Goal: Task Accomplishment & Management: Use online tool/utility

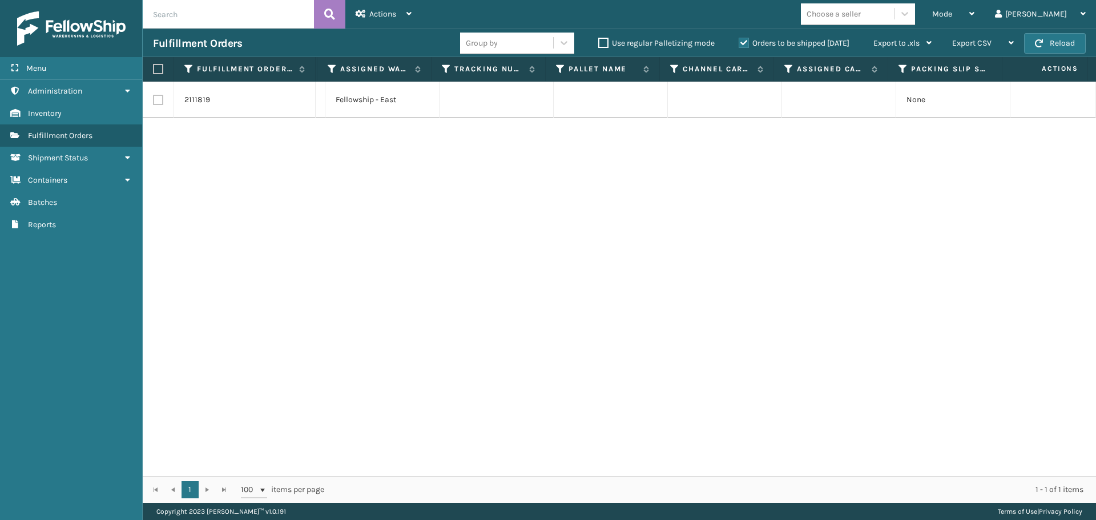
scroll to position [0, 148]
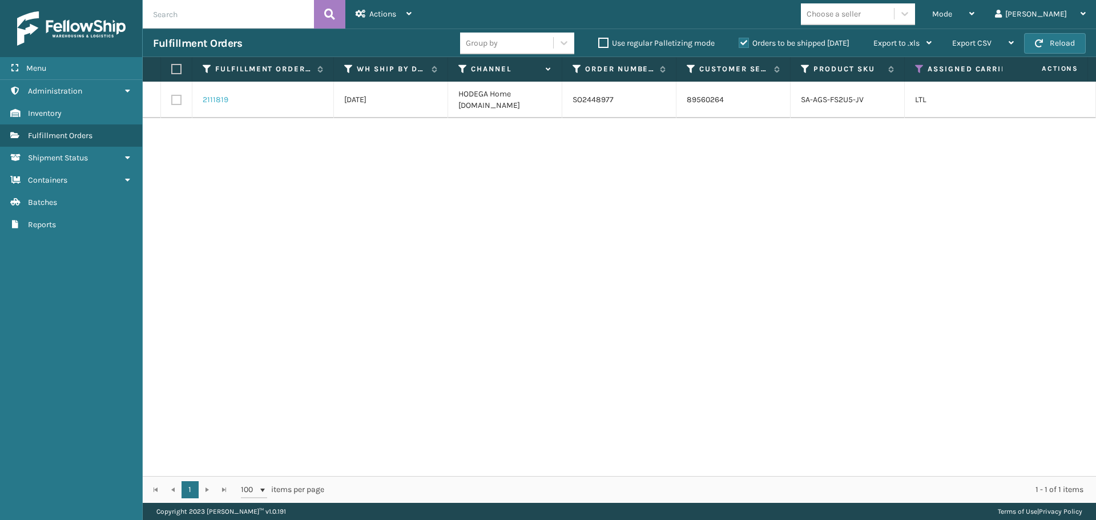
click at [217, 101] on link "2111819" at bounding box center [216, 99] width 26 height 11
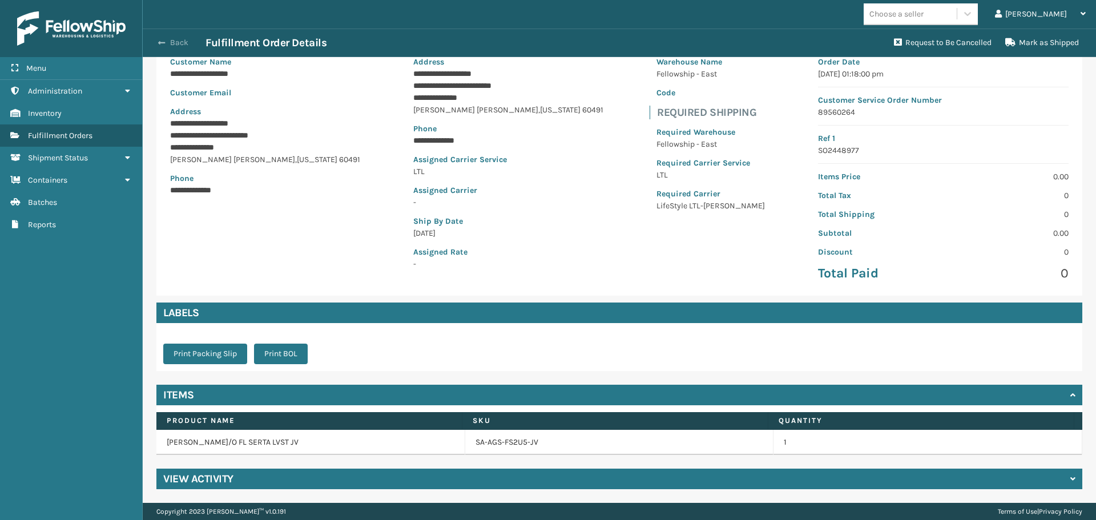
click at [172, 39] on button "Back" at bounding box center [179, 43] width 53 height 10
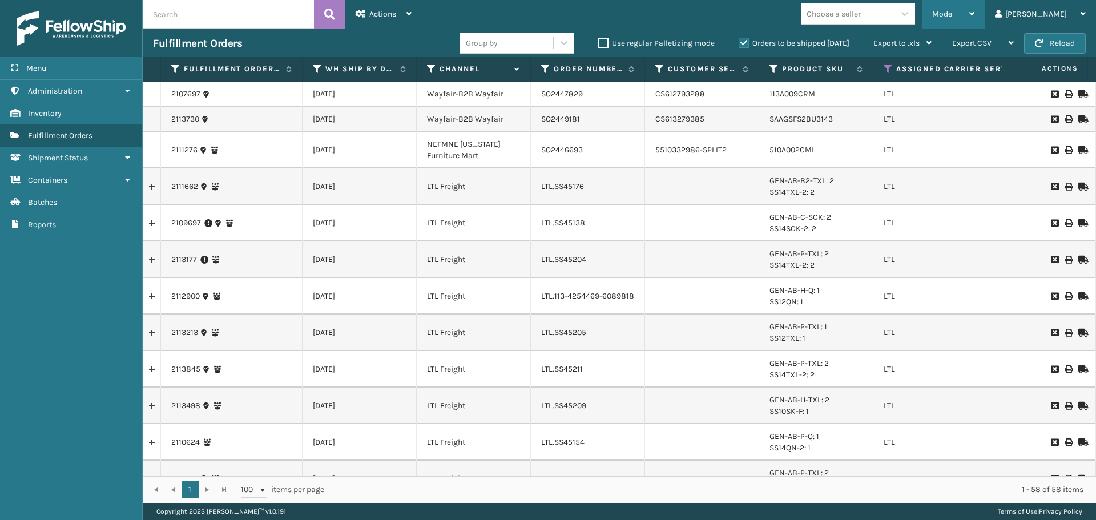
click at [952, 12] on span "Mode" at bounding box center [942, 14] width 20 height 10
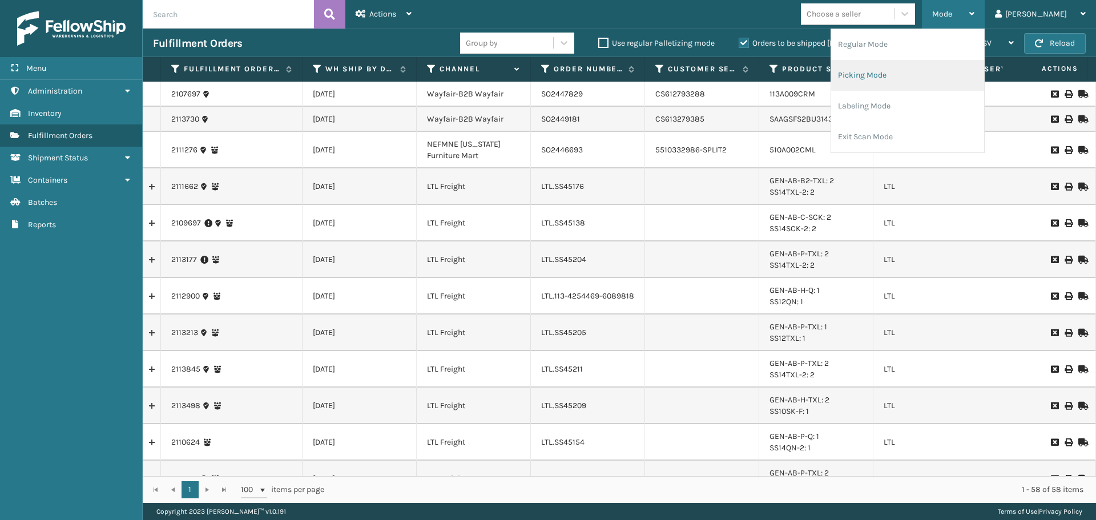
click at [958, 78] on li "Picking Mode" at bounding box center [907, 75] width 153 height 31
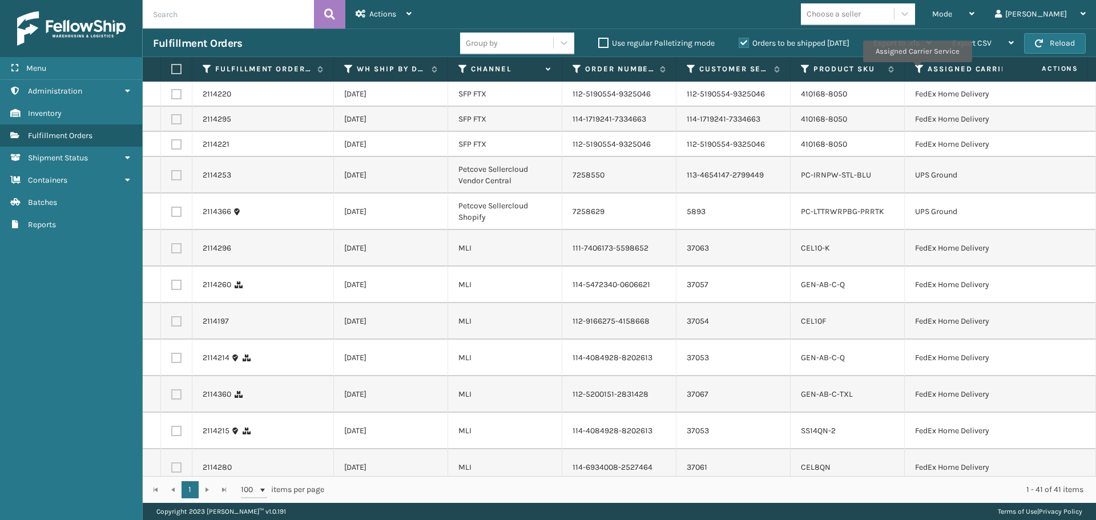
click at [917, 70] on icon at bounding box center [919, 69] width 9 height 10
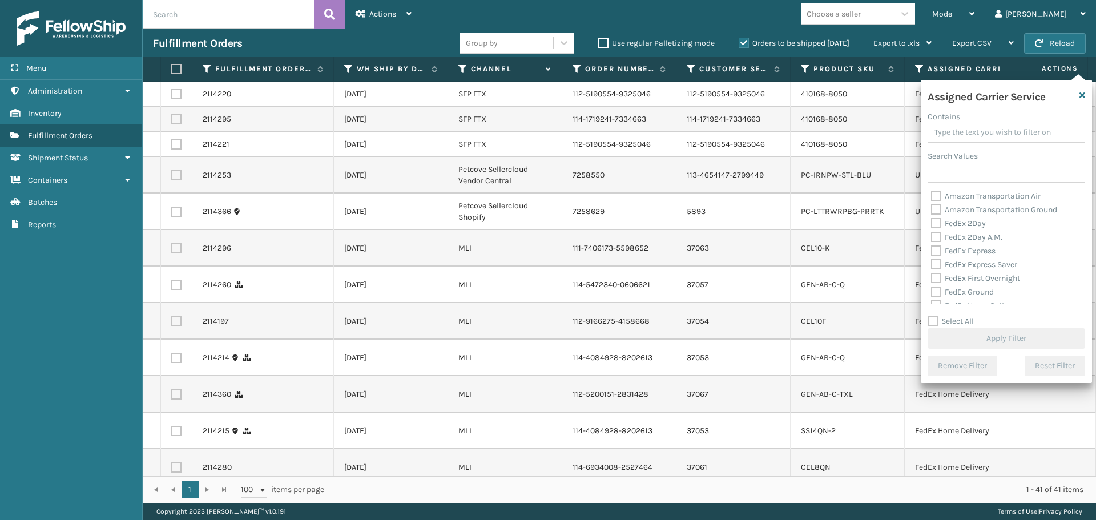
click at [935, 197] on label "Amazon Transportation Air" at bounding box center [986, 196] width 110 height 10
click at [932, 197] on input "Amazon Transportation Air" at bounding box center [931, 193] width 1 height 7
checkbox input "true"
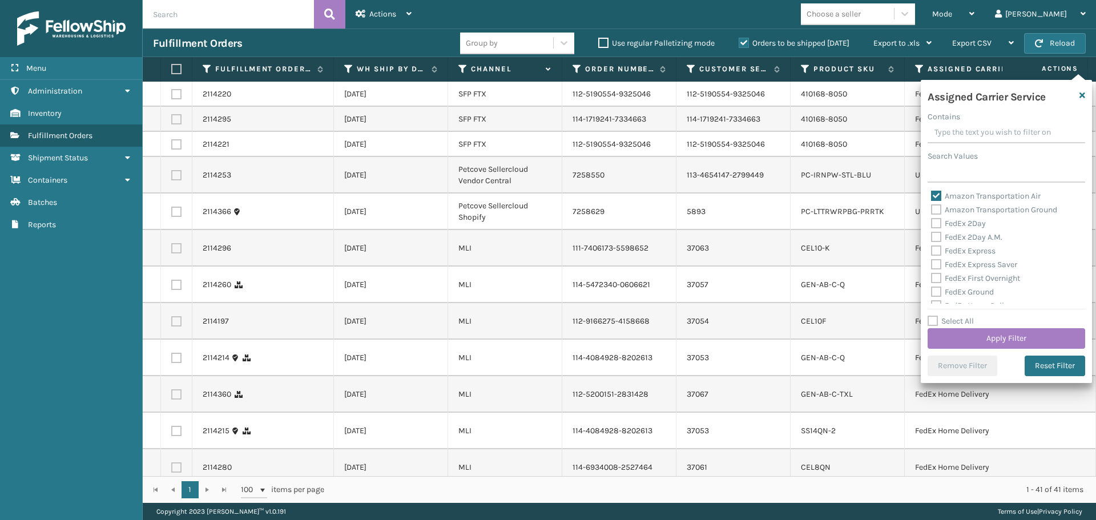
click at [935, 212] on label "Amazon Transportation Ground" at bounding box center [994, 210] width 126 height 10
click at [932, 211] on input "Amazon Transportation Ground" at bounding box center [931, 206] width 1 height 7
checkbox input "true"
click at [959, 346] on button "Apply Filter" at bounding box center [1007, 338] width 158 height 21
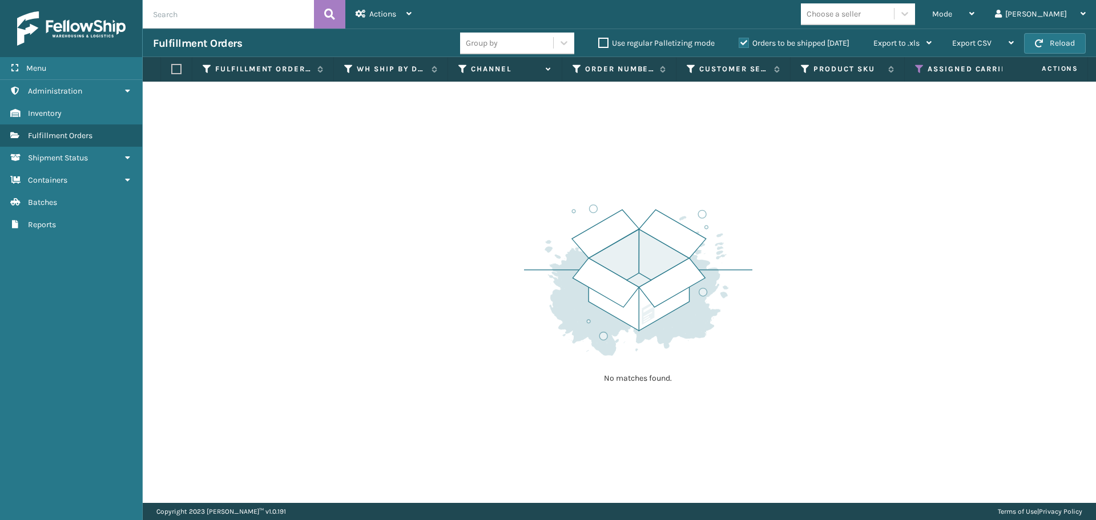
click at [916, 69] on icon at bounding box center [919, 69] width 9 height 10
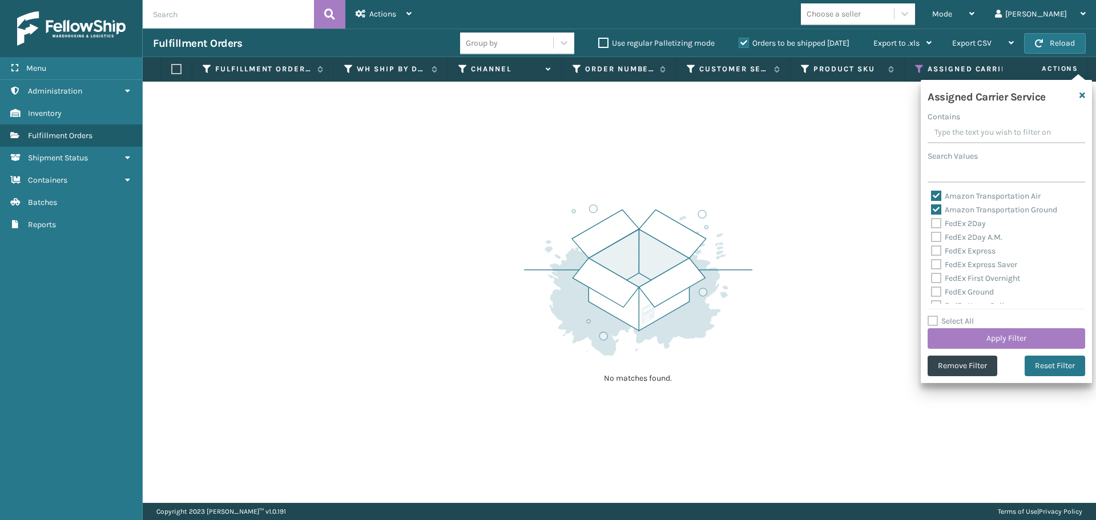
drag, startPoint x: 935, startPoint y: 190, endPoint x: 935, endPoint y: 196, distance: 6.3
click at [935, 190] on div "Amazon Transportation Air" at bounding box center [1006, 197] width 151 height 14
click at [935, 196] on label "Amazon Transportation Air" at bounding box center [986, 196] width 110 height 10
click at [932, 196] on input "Amazon Transportation Air" at bounding box center [931, 193] width 1 height 7
checkbox input "false"
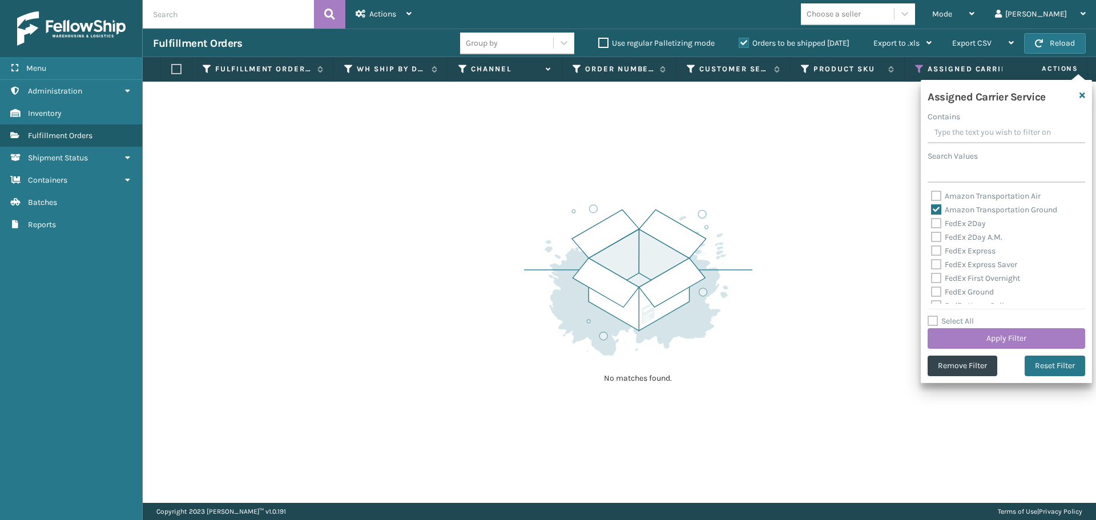
click at [935, 208] on label "Amazon Transportation Ground" at bounding box center [994, 210] width 126 height 10
click at [932, 208] on input "Amazon Transportation Ground" at bounding box center [931, 206] width 1 height 7
checkbox input "false"
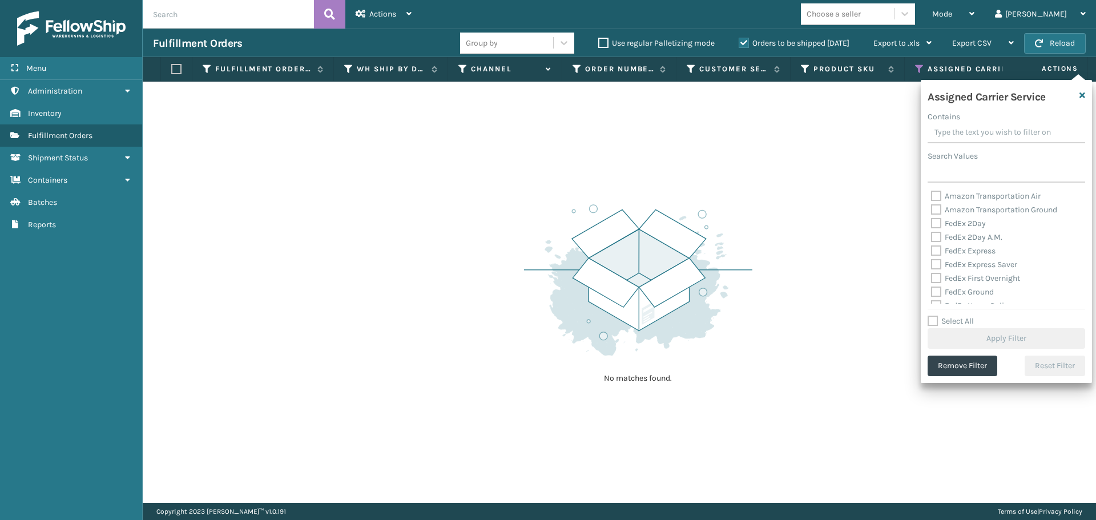
click at [935, 227] on label "FedEx 2Day" at bounding box center [958, 224] width 55 height 10
click at [932, 224] on input "FedEx 2Day" at bounding box center [931, 220] width 1 height 7
checkbox input "true"
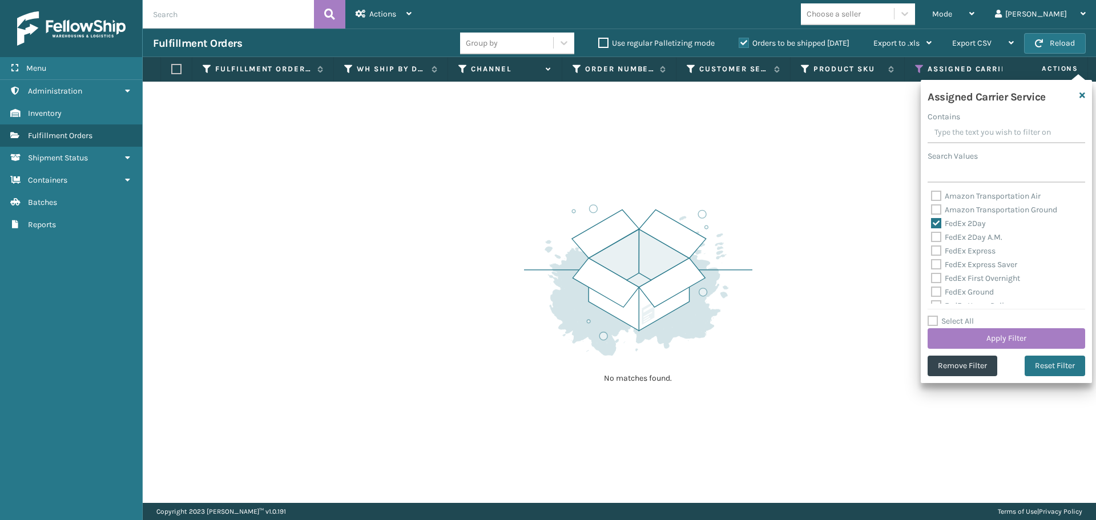
click at [935, 241] on label "FedEx 2Day A.M." at bounding box center [966, 237] width 71 height 10
click at [932, 238] on input "FedEx 2Day A.M." at bounding box center [931, 234] width 1 height 7
checkbox input "true"
click at [935, 252] on label "FedEx Express" at bounding box center [963, 251] width 65 height 10
click at [932, 252] on input "FedEx Express" at bounding box center [931, 247] width 1 height 7
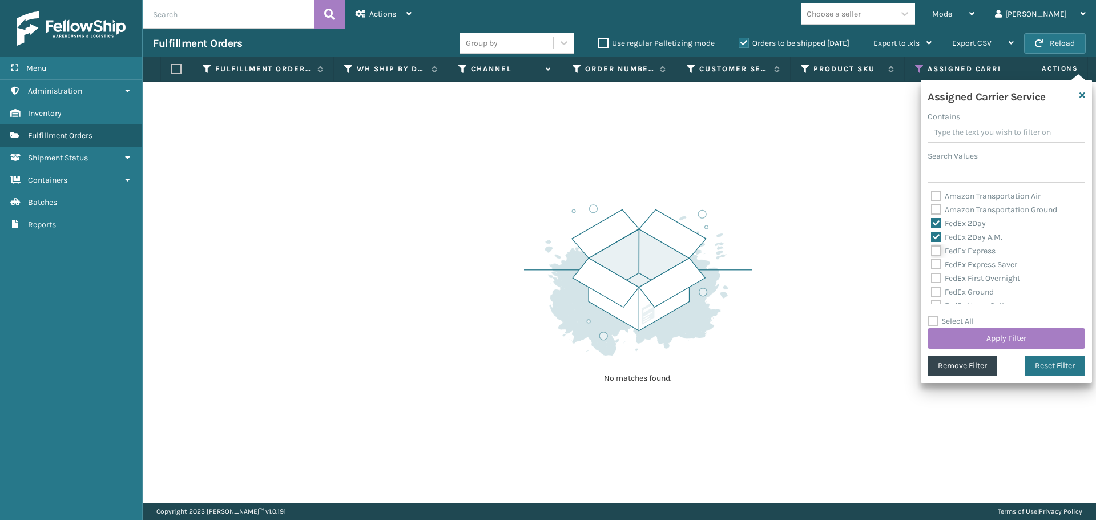
checkbox input "true"
click at [936, 263] on label "FedEx Express Saver" at bounding box center [974, 265] width 86 height 10
click at [932, 263] on input "FedEx Express Saver" at bounding box center [931, 261] width 1 height 7
checkbox input "true"
click at [936, 279] on label "FedEx First Overnight" at bounding box center [975, 278] width 89 height 10
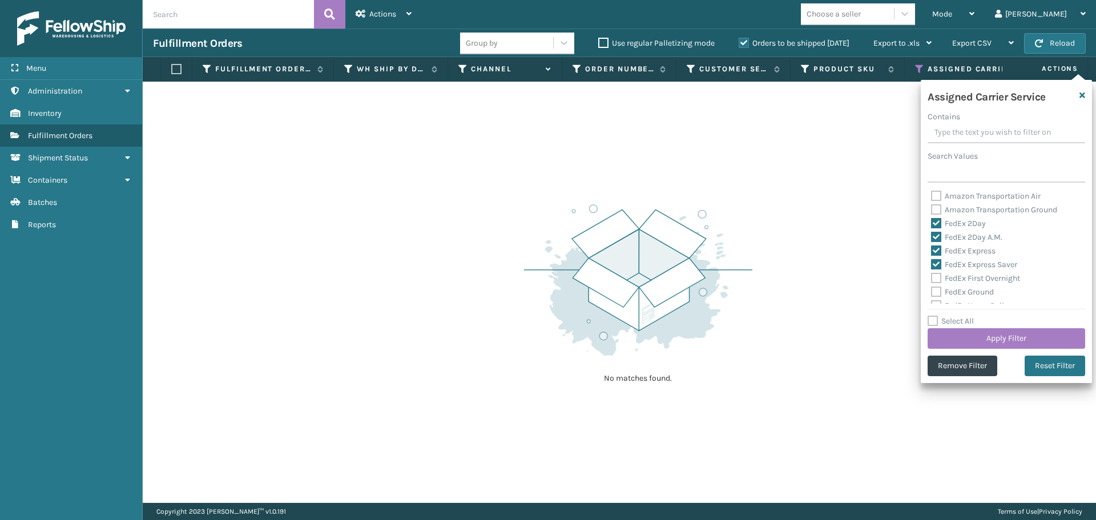
click at [932, 279] on input "FedEx First Overnight" at bounding box center [931, 275] width 1 height 7
checkbox input "true"
click at [936, 293] on label "FedEx Ground" at bounding box center [962, 292] width 63 height 10
click at [932, 293] on input "FedEx Ground" at bounding box center [931, 288] width 1 height 7
checkbox input "true"
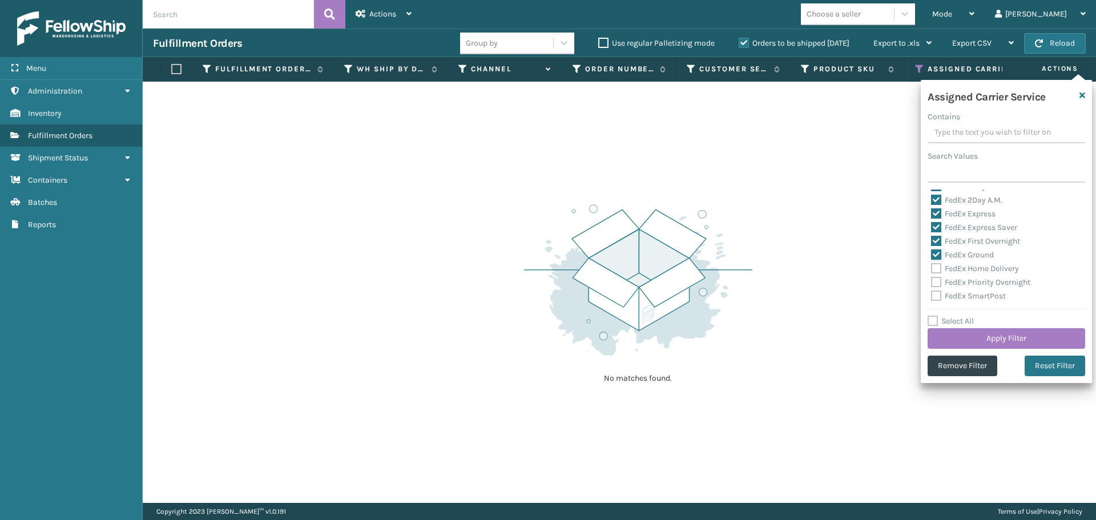
scroll to position [57, 0]
click at [932, 248] on label "FedEx Home Delivery" at bounding box center [975, 249] width 88 height 10
click at [932, 248] on input "FedEx Home Delivery" at bounding box center [931, 245] width 1 height 7
checkbox input "true"
click at [934, 262] on label "FedEx Priority Overnight" at bounding box center [980, 262] width 99 height 10
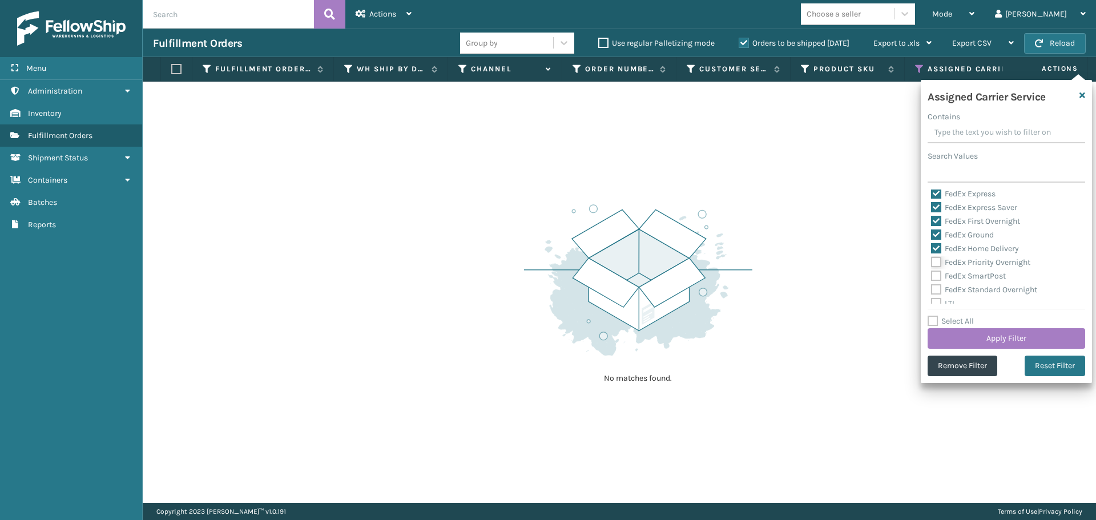
click at [932, 262] on input "FedEx Priority Overnight" at bounding box center [931, 259] width 1 height 7
checkbox input "true"
click at [938, 281] on div "FedEx SmartPost" at bounding box center [1006, 276] width 151 height 14
click at [935, 277] on label "FedEx SmartPost" at bounding box center [968, 276] width 75 height 10
click at [932, 277] on input "FedEx SmartPost" at bounding box center [931, 272] width 1 height 7
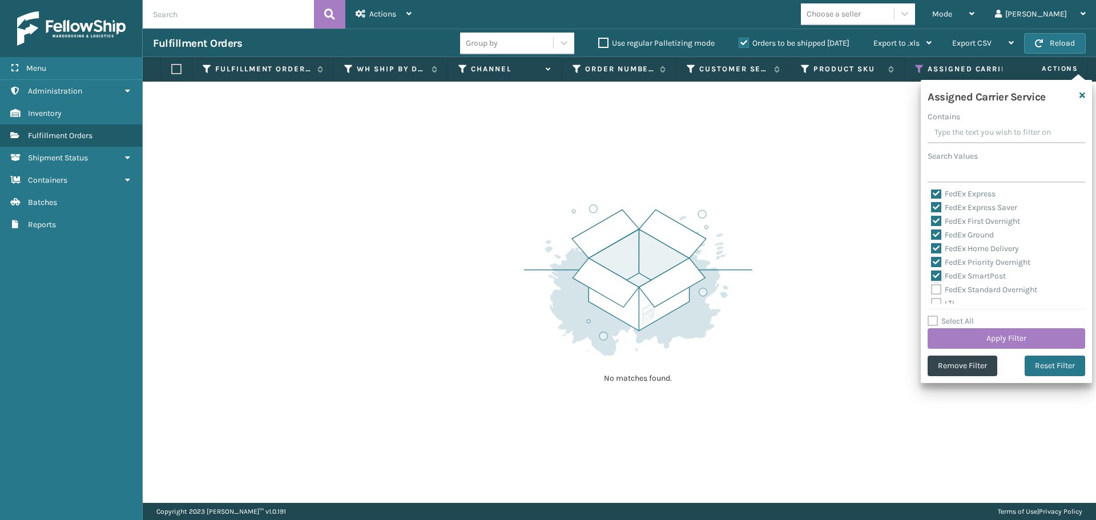
checkbox input "true"
click at [936, 288] on label "FedEx Standard Overnight" at bounding box center [984, 290] width 106 height 10
click at [932, 288] on input "FedEx Standard Overnight" at bounding box center [931, 286] width 1 height 7
checkbox input "true"
click at [985, 336] on button "Apply Filter" at bounding box center [1007, 338] width 158 height 21
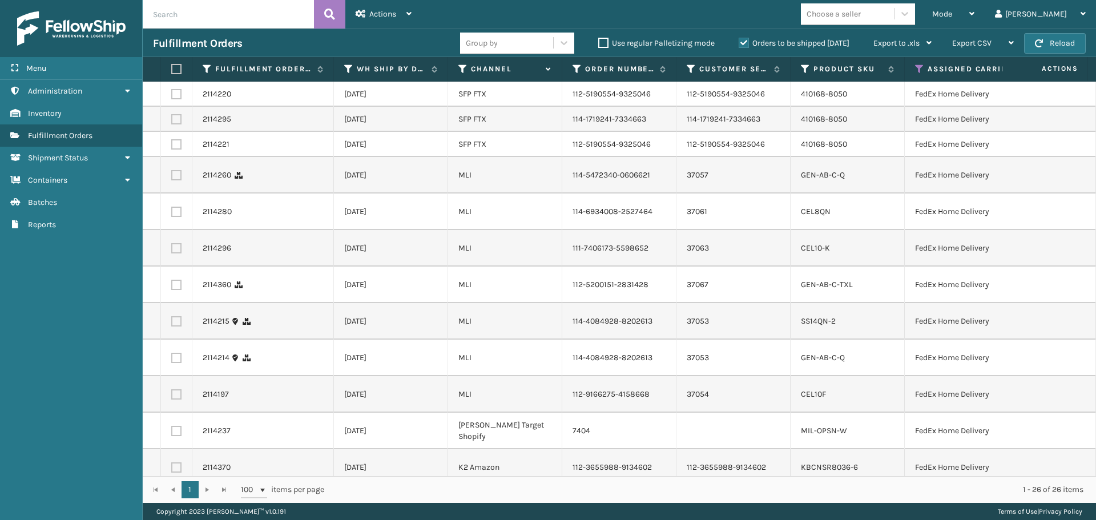
click at [176, 71] on label at bounding box center [174, 69] width 7 height 10
click at [172, 71] on input "checkbox" at bounding box center [171, 69] width 1 height 7
checkbox input "true"
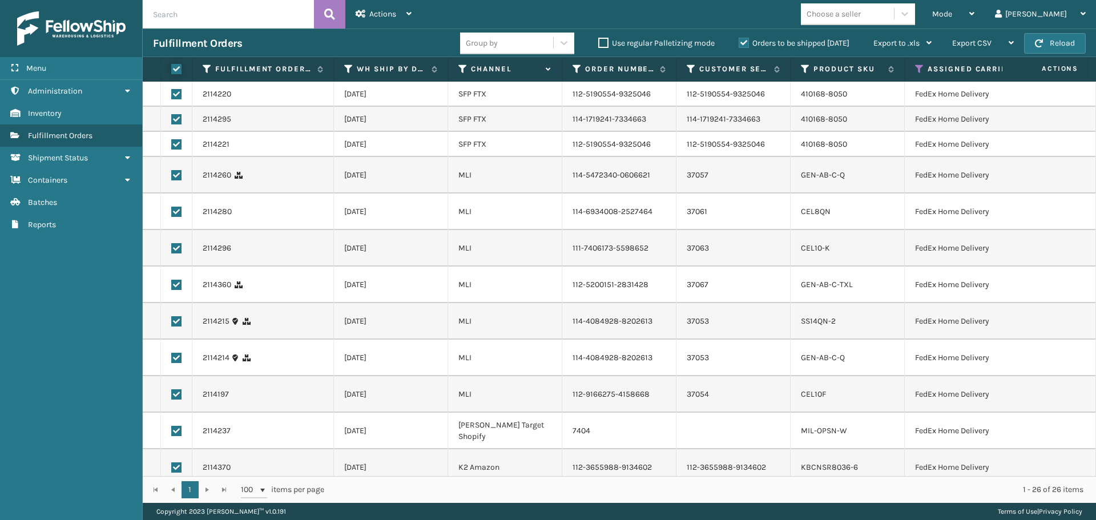
checkbox input "true"
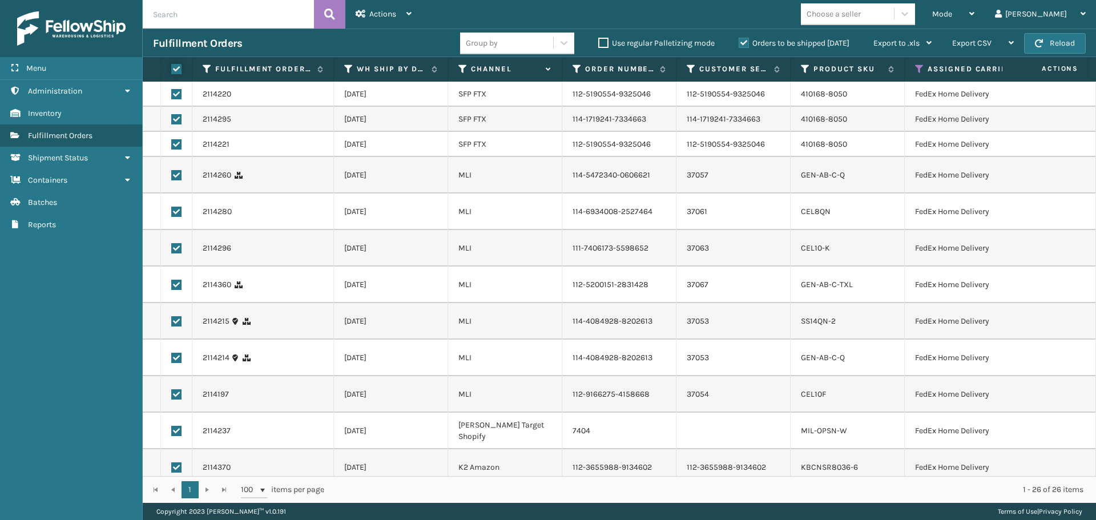
checkbox input "true"
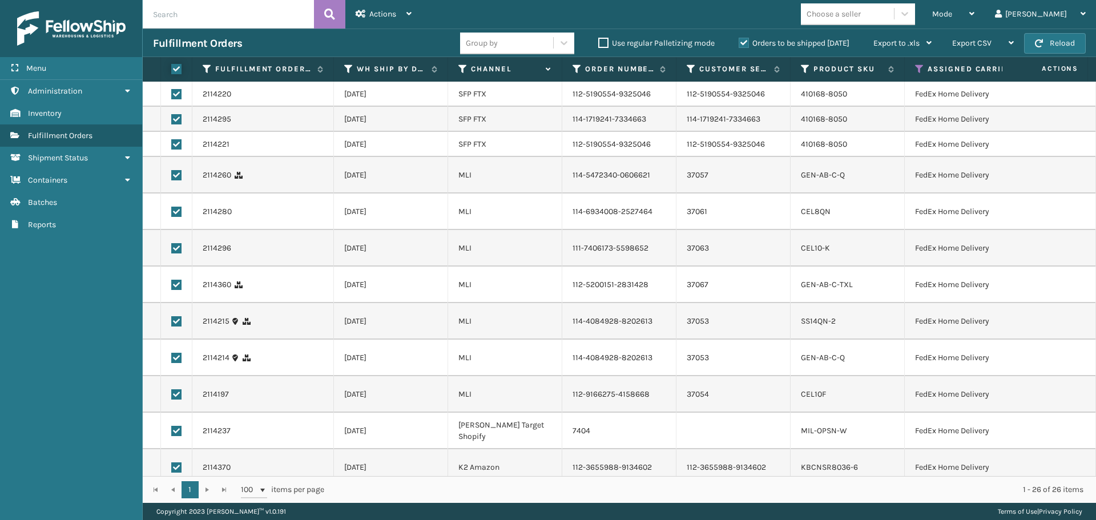
checkbox input "true"
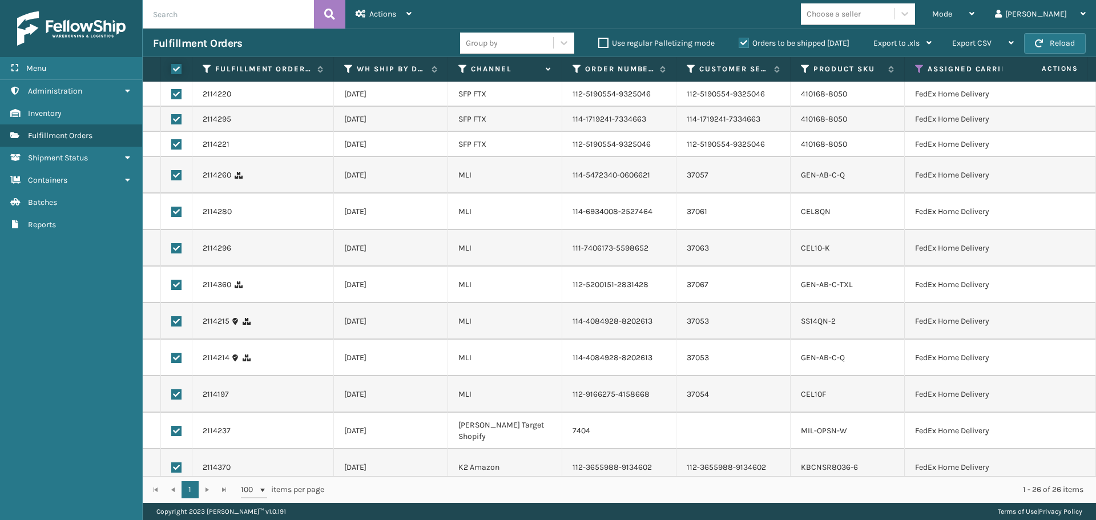
checkbox input "true"
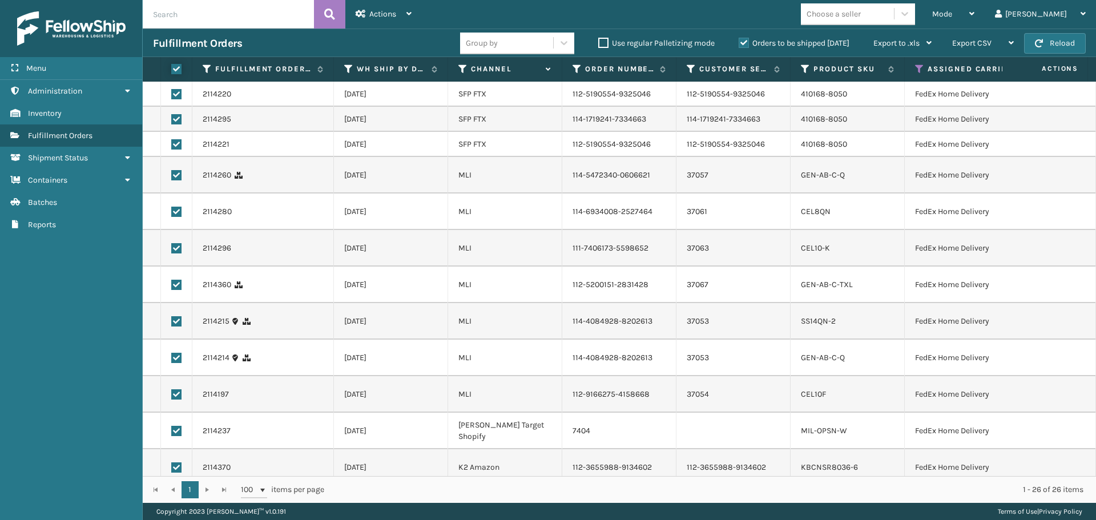
checkbox input "true"
click at [389, 6] on div "Actions" at bounding box center [384, 14] width 56 height 29
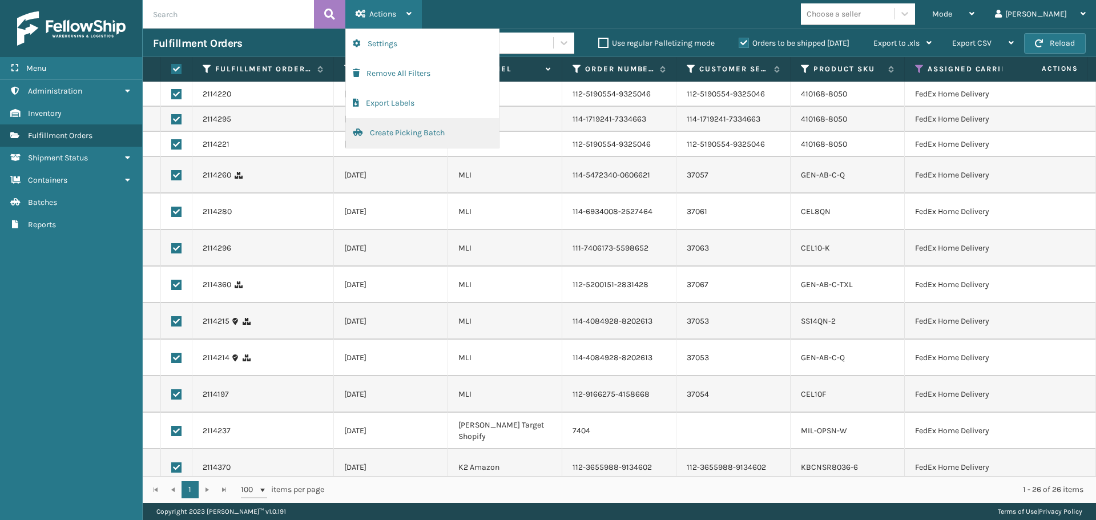
click at [405, 127] on button "Create Picking Batch" at bounding box center [422, 133] width 153 height 30
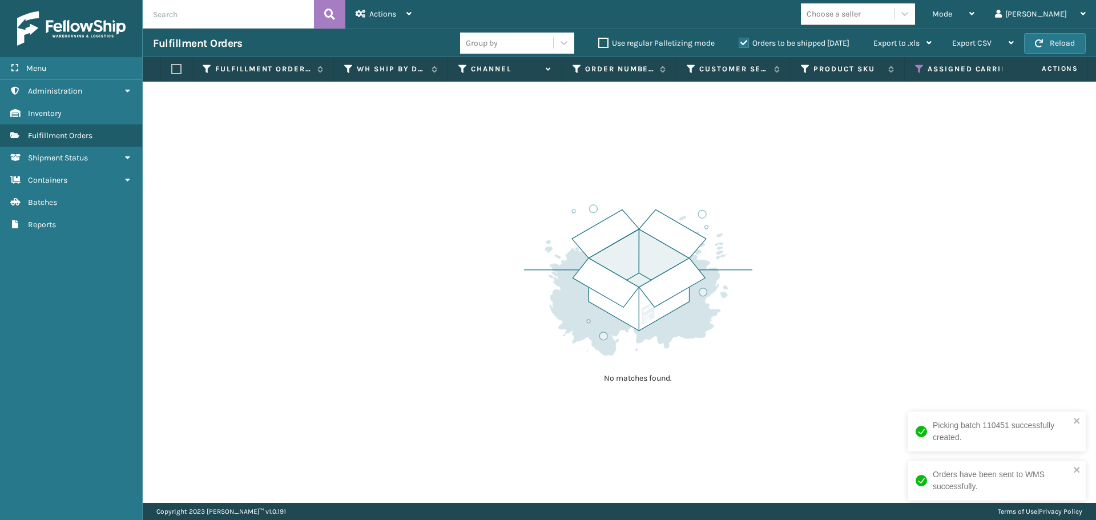
click at [918, 63] on th "Assigned Carrier Service" at bounding box center [1004, 69] width 198 height 25
click at [918, 67] on icon at bounding box center [919, 69] width 9 height 10
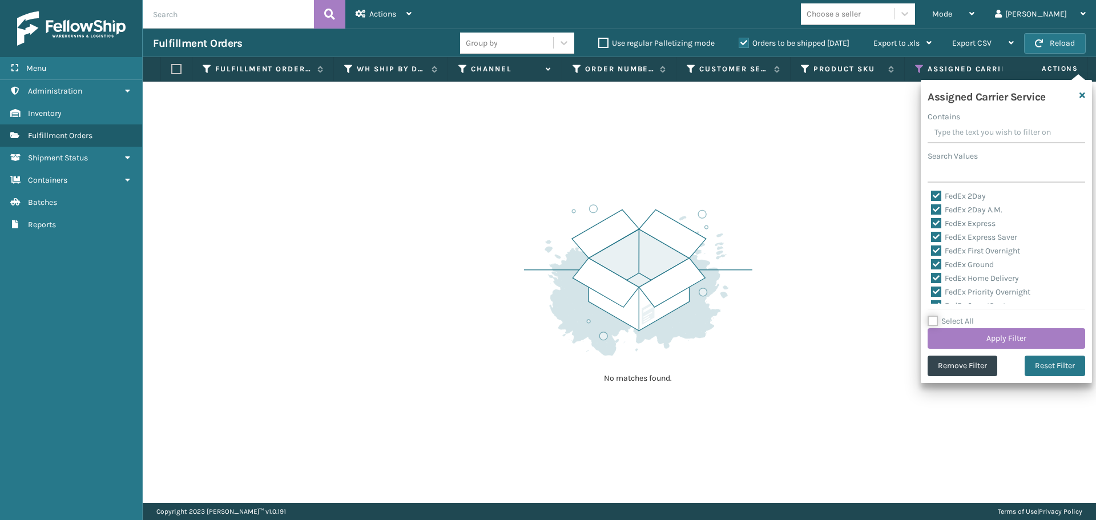
click at [931, 315] on input "Select All" at bounding box center [1013, 315] width 171 height 1
checkbox input "true"
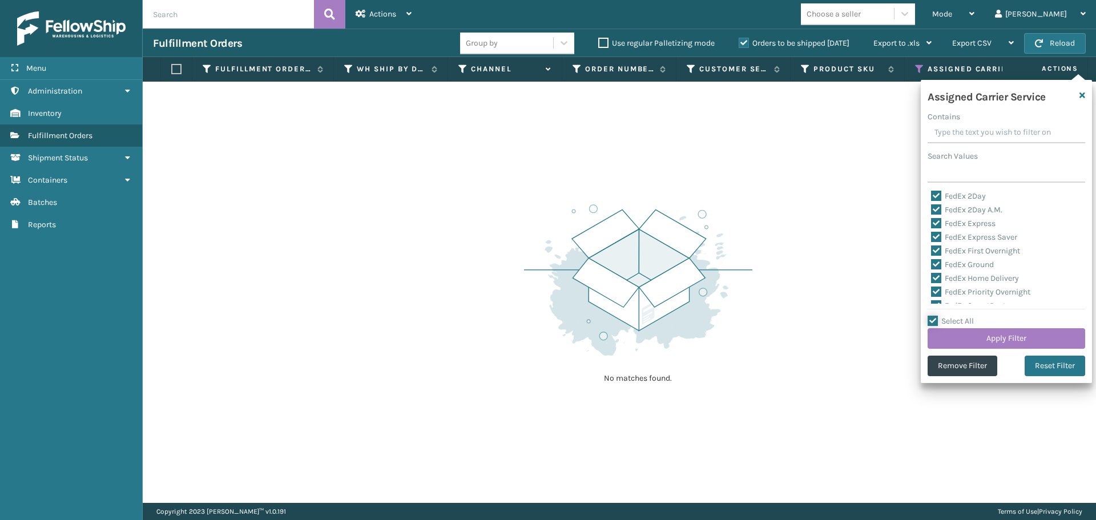
checkbox input "true"
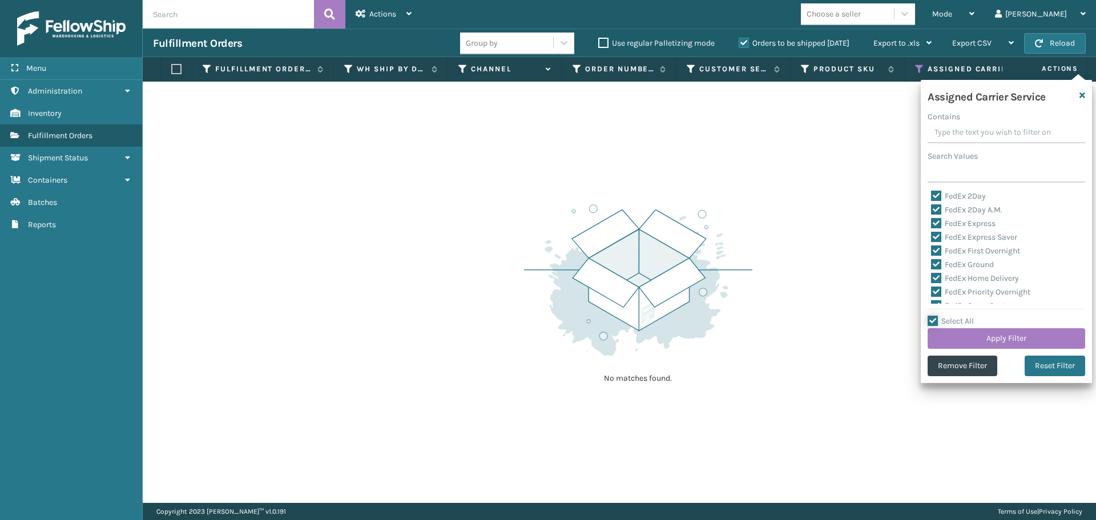
checkbox input "true"
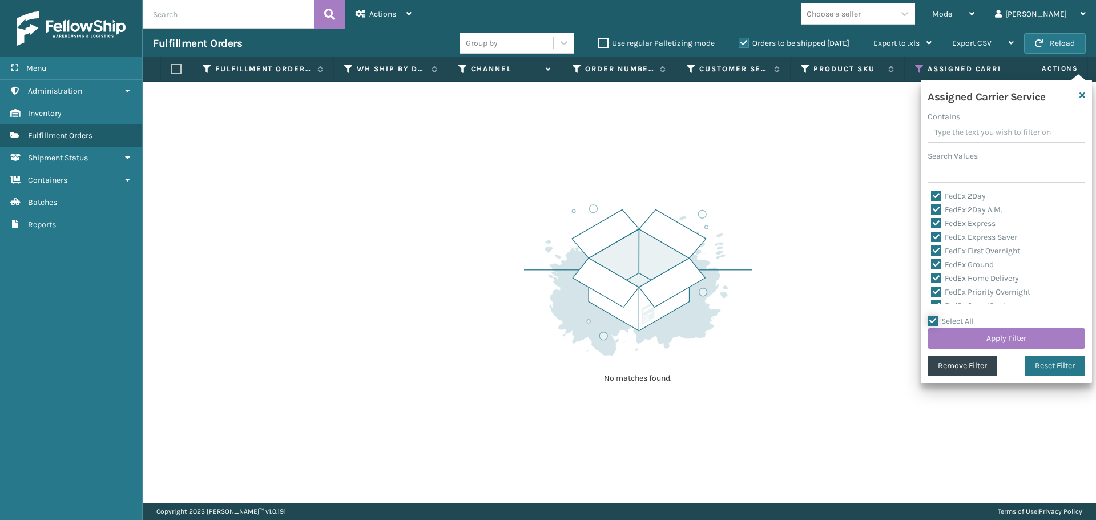
checkbox input "true"
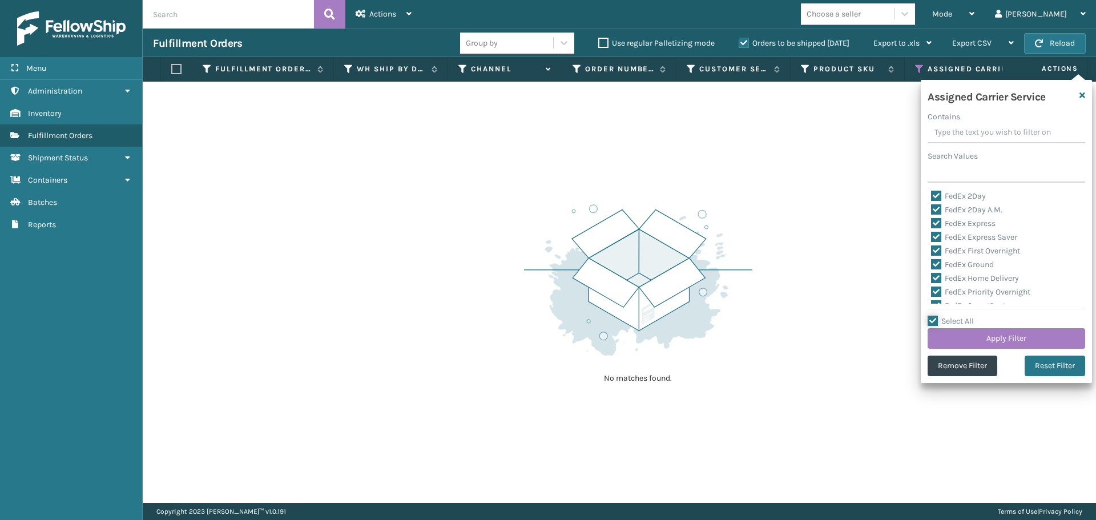
checkbox input "true"
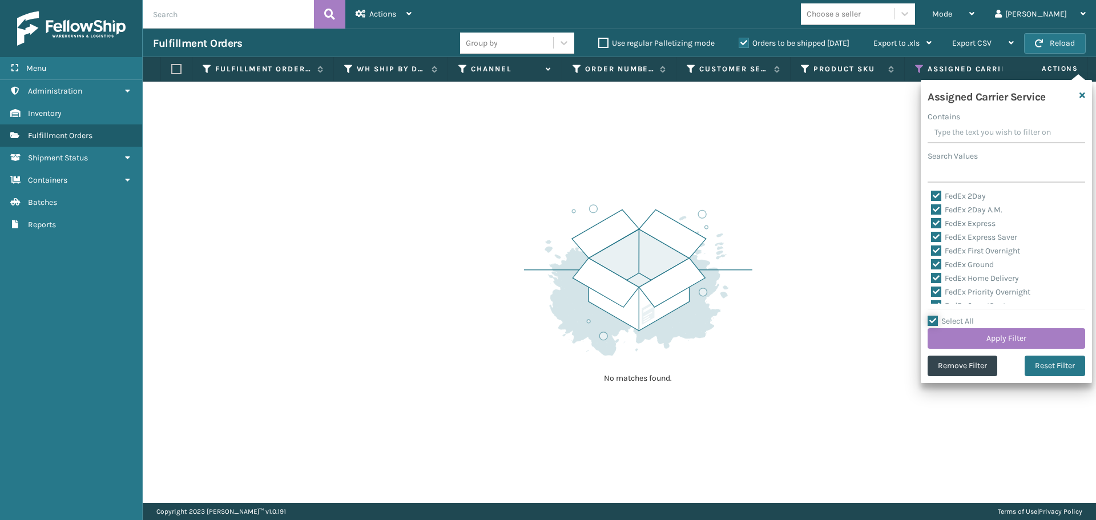
drag, startPoint x: 932, startPoint y: 315, endPoint x: 932, endPoint y: 324, distance: 9.7
click at [932, 319] on div "Select All Apply Filter" at bounding box center [1007, 332] width 158 height 34
click at [932, 323] on label "Select All" at bounding box center [951, 321] width 46 height 10
click at [932, 316] on input "Select All" at bounding box center [1013, 315] width 171 height 1
checkbox input "false"
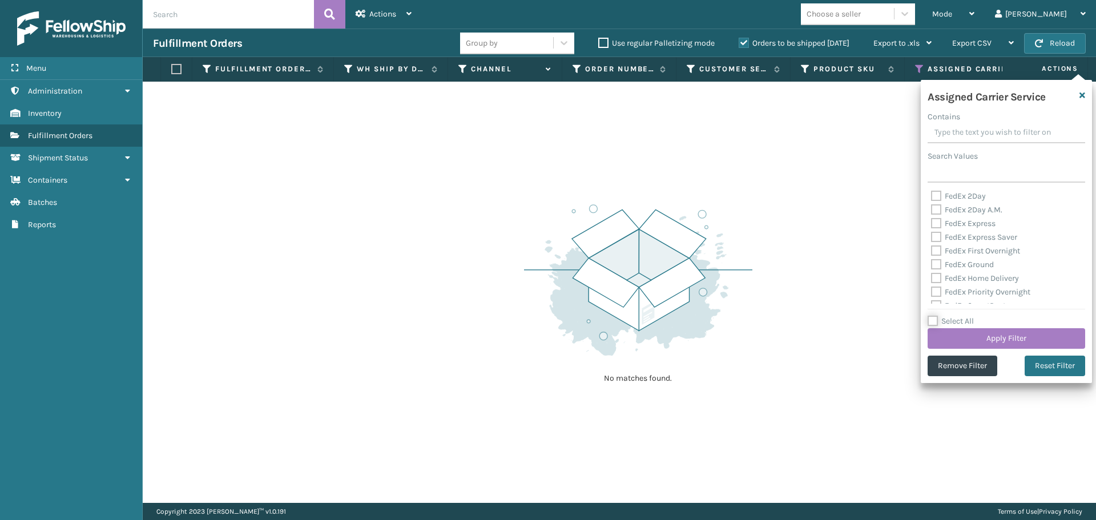
checkbox input "false"
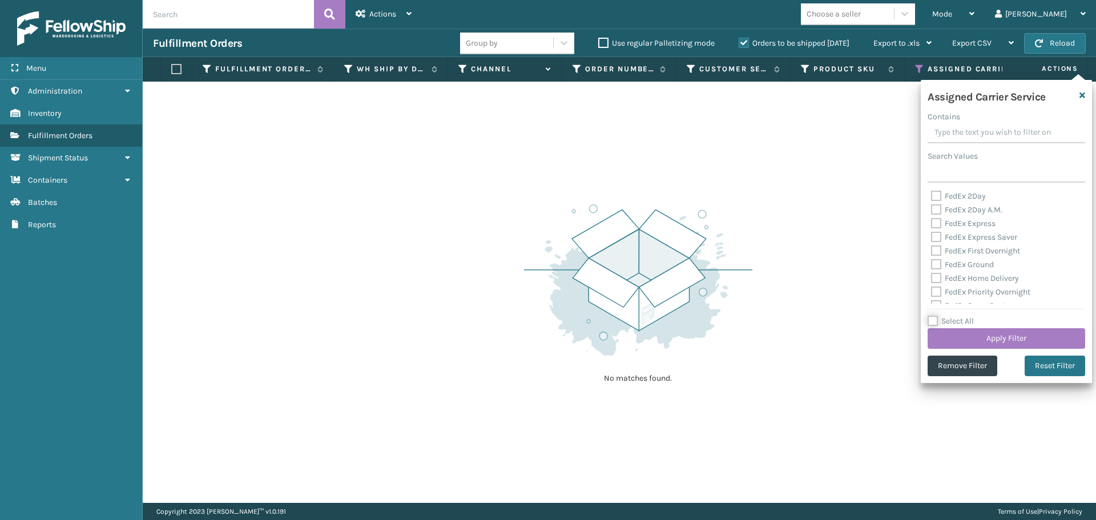
checkbox input "false"
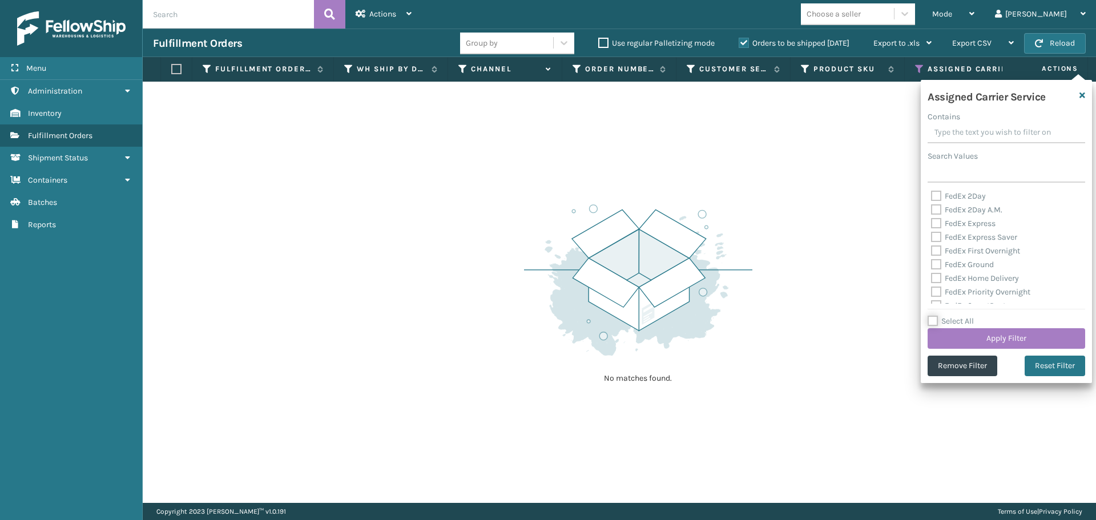
checkbox input "false"
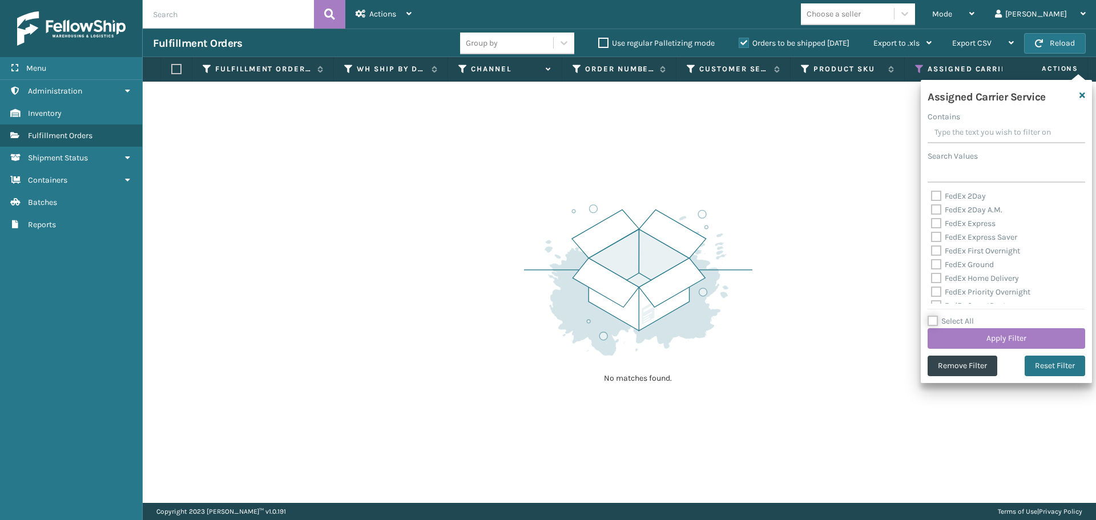
checkbox input "false"
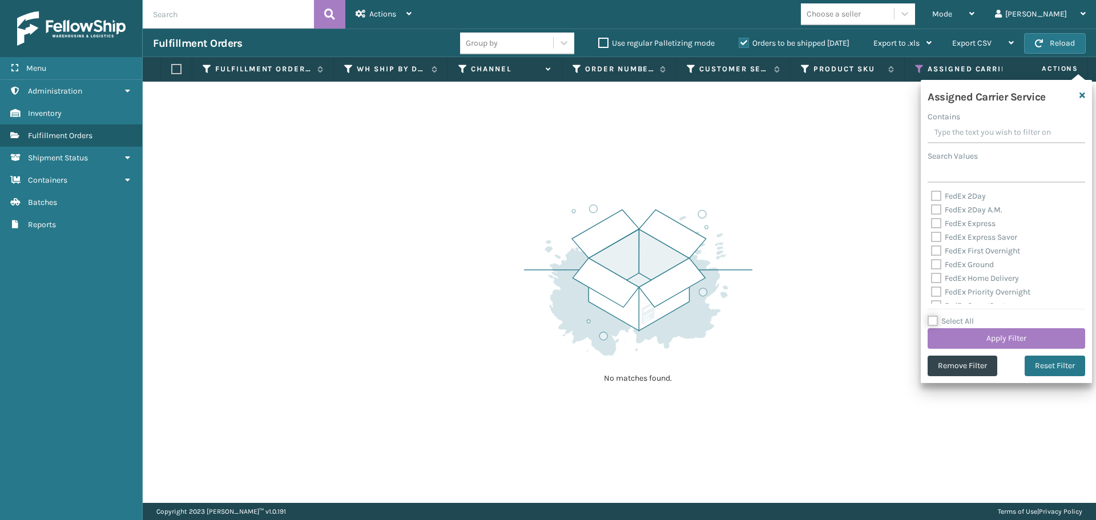
checkbox input "false"
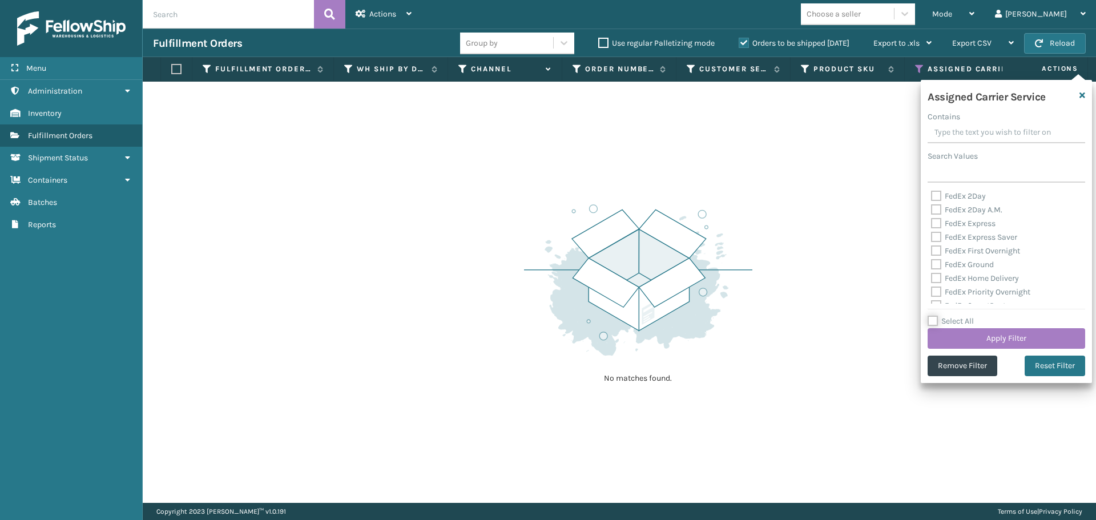
checkbox input "false"
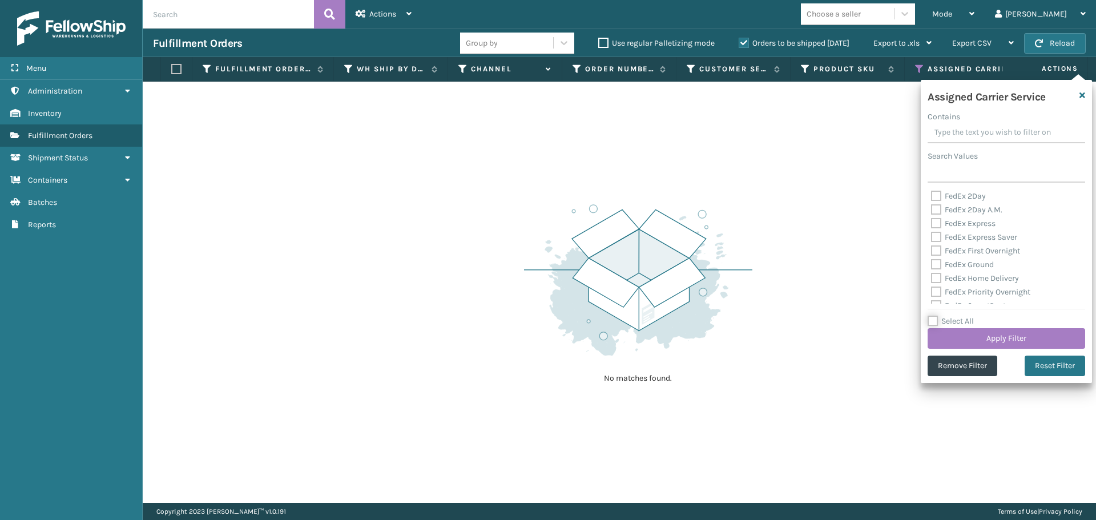
checkbox input "false"
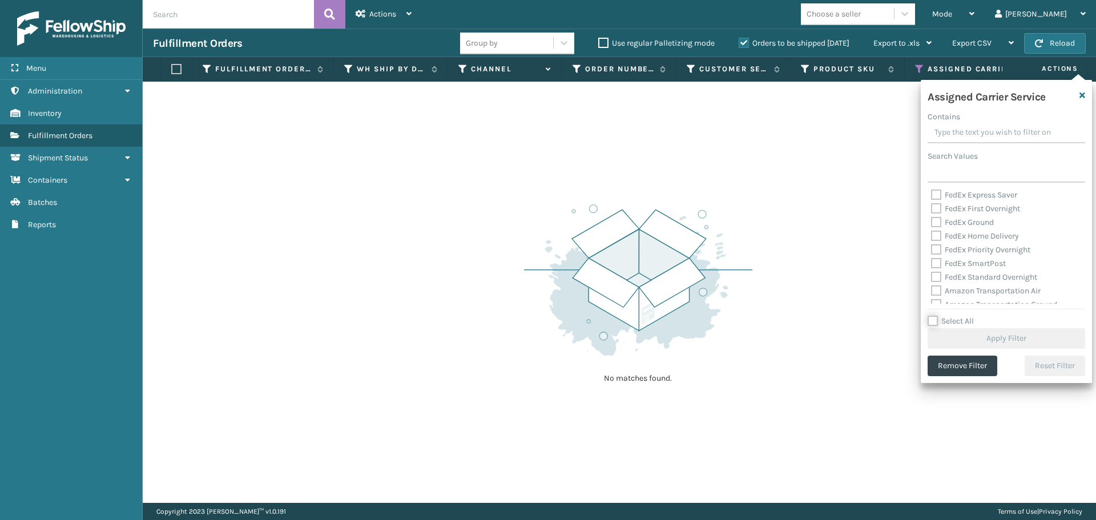
scroll to position [114, 0]
click at [939, 263] on label "OnTrac Ground" at bounding box center [964, 260] width 66 height 10
click at [932, 261] on input "OnTrac Ground" at bounding box center [931, 256] width 1 height 7
checkbox input "true"
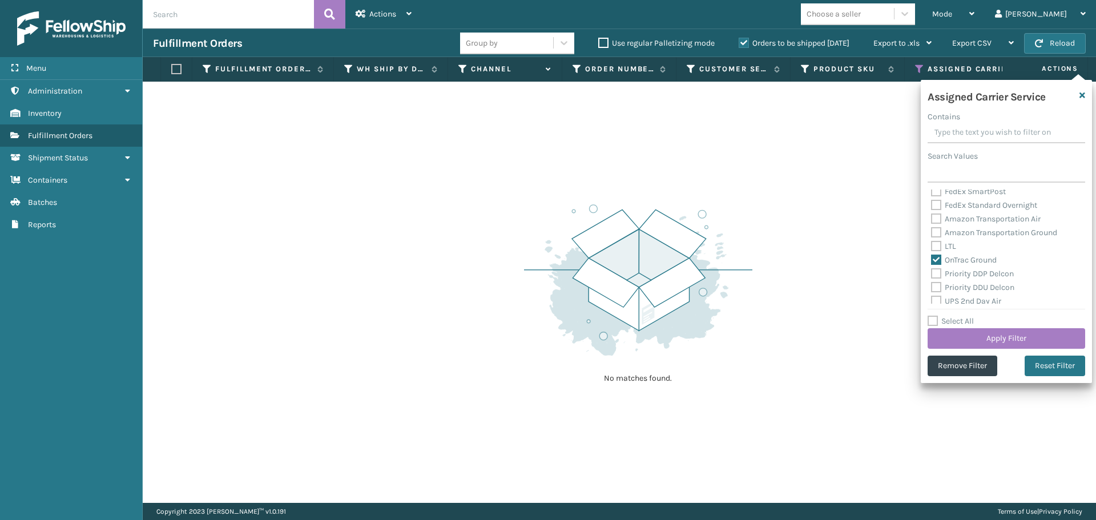
click at [936, 276] on label "Priority DDP Delcon" at bounding box center [972, 274] width 83 height 10
click at [932, 275] on input "Priority DDP Delcon" at bounding box center [931, 270] width 1 height 7
checkbox input "true"
click at [940, 288] on label "Priority DDU Delcon" at bounding box center [972, 288] width 83 height 10
click at [932, 288] on input "Priority DDU Delcon" at bounding box center [931, 284] width 1 height 7
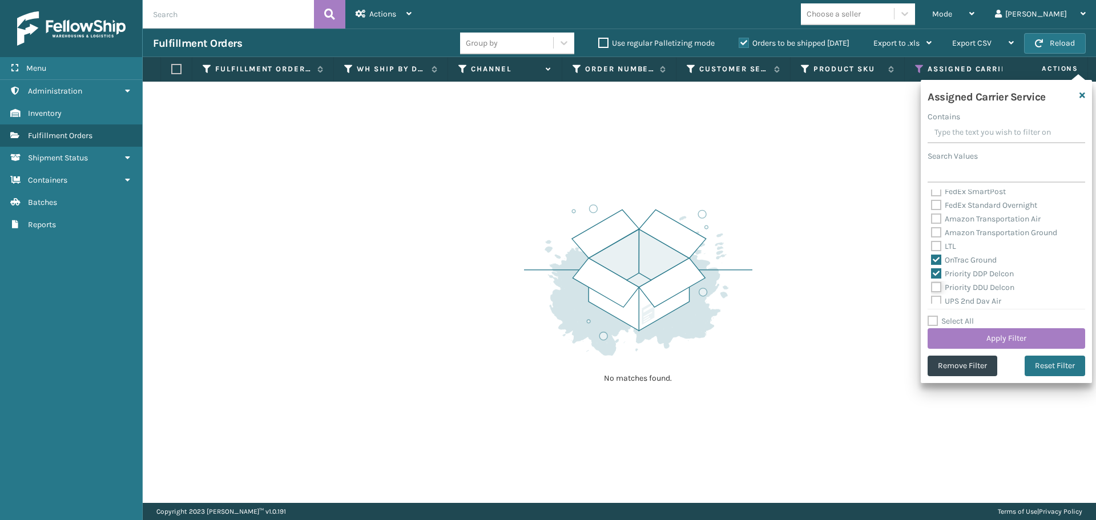
checkbox input "true"
click at [940, 299] on label "UPS 2nd Day Air" at bounding box center [966, 301] width 70 height 10
click at [932, 299] on input "UPS 2nd Day Air" at bounding box center [931, 298] width 1 height 7
checkbox input "true"
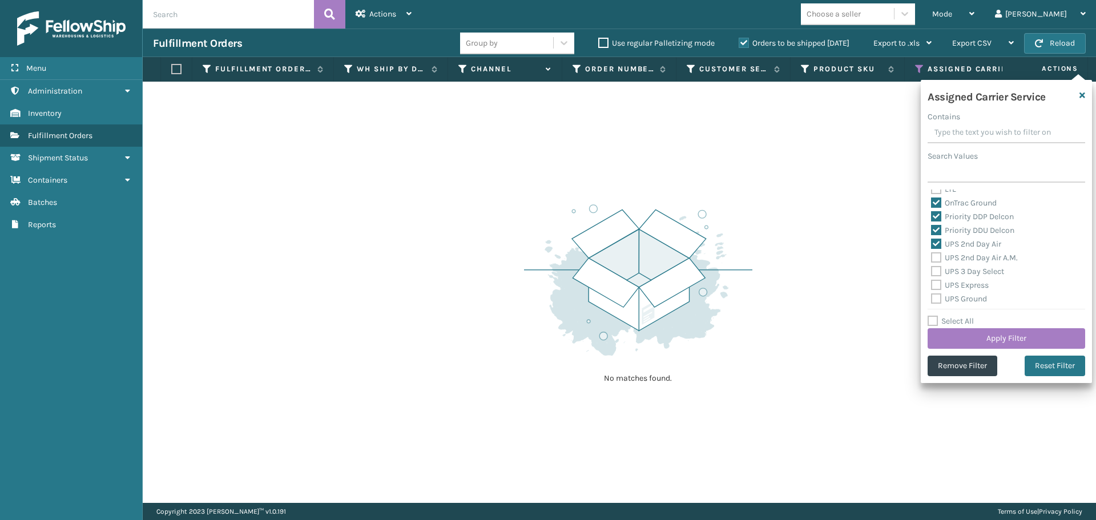
click at [934, 259] on label "UPS 2nd Day Air A.M." at bounding box center [974, 258] width 87 height 10
click at [932, 259] on input "UPS 2nd Day Air A.M." at bounding box center [931, 254] width 1 height 7
checkbox input "true"
click at [936, 270] on label "UPS 3 Day Select" at bounding box center [967, 272] width 73 height 10
click at [932, 270] on input "UPS 3 Day Select" at bounding box center [931, 268] width 1 height 7
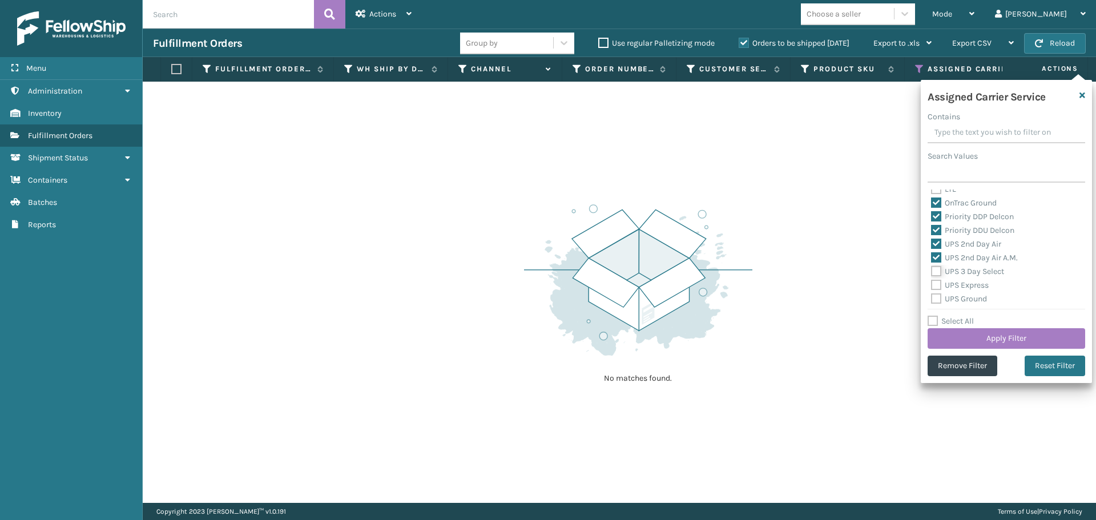
checkbox input "true"
click at [937, 283] on label "UPS Express" at bounding box center [960, 285] width 58 height 10
click at [932, 283] on input "UPS Express" at bounding box center [931, 282] width 1 height 7
checkbox input "true"
click at [935, 296] on label "UPS Ground" at bounding box center [959, 299] width 56 height 10
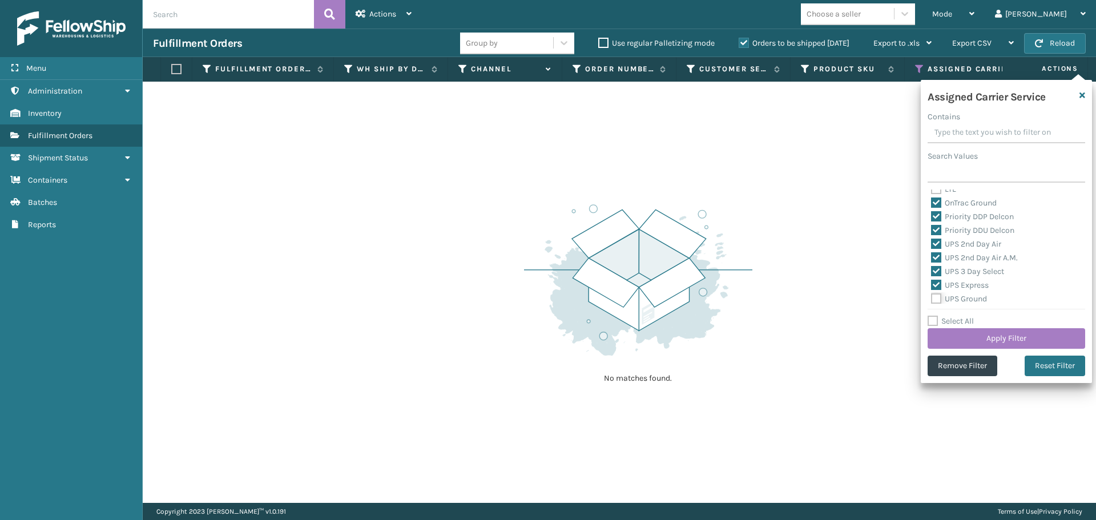
click at [932, 296] on input "UPS Ground" at bounding box center [931, 295] width 1 height 7
checkbox input "true"
click at [935, 257] on label "UPS Next Day Air" at bounding box center [967, 256] width 73 height 10
click at [932, 256] on input "UPS Next Day Air" at bounding box center [931, 252] width 1 height 7
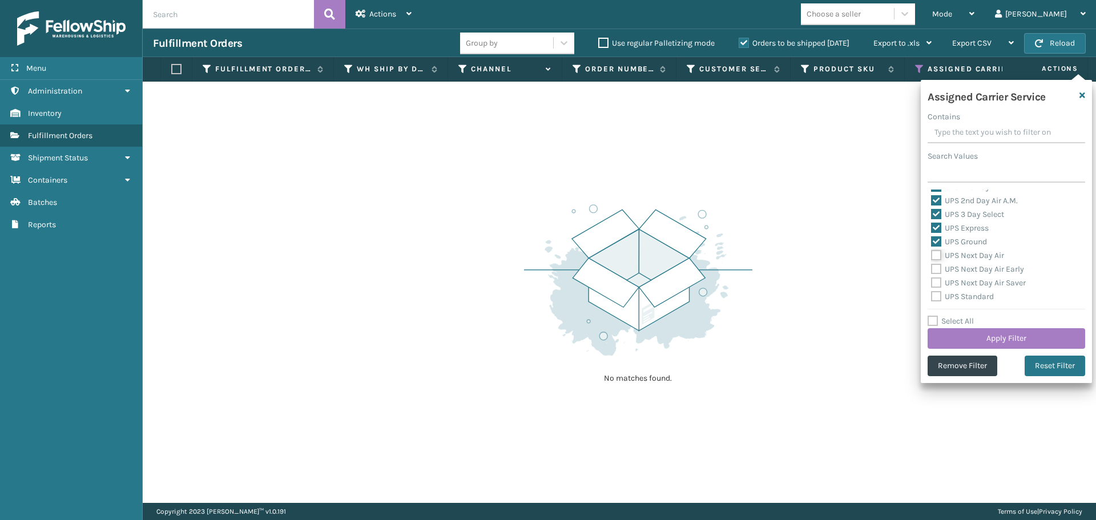
checkbox input "true"
click at [935, 264] on label "UPS Next Day Air Early" at bounding box center [977, 269] width 93 height 10
click at [932, 264] on input "UPS Next Day Air Early" at bounding box center [931, 266] width 1 height 7
checkbox input "true"
click at [935, 287] on label "UPS Next Day Air Saver" at bounding box center [978, 283] width 95 height 10
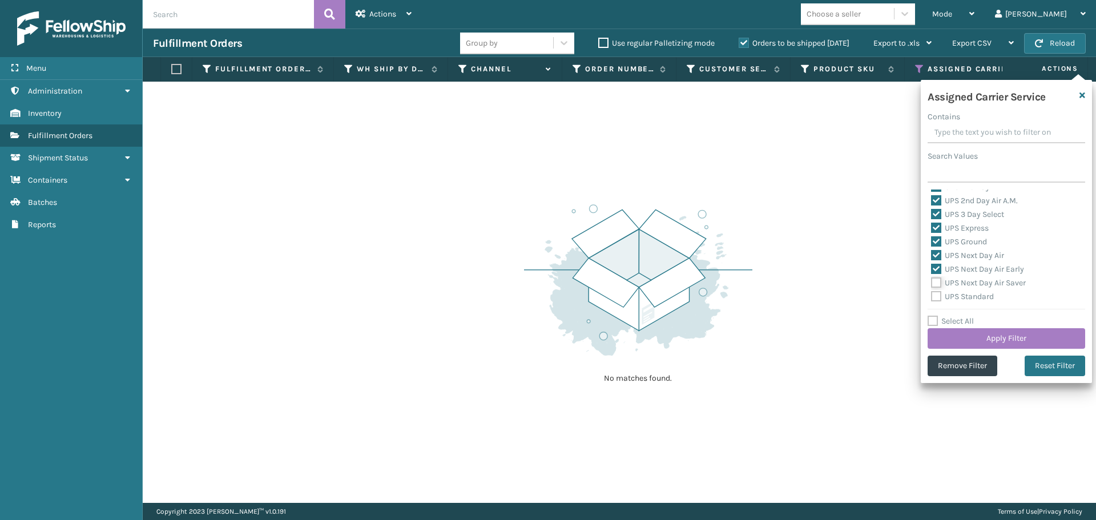
click at [932, 284] on input "UPS Next Day Air Saver" at bounding box center [931, 279] width 1 height 7
checkbox input "true"
click at [936, 297] on label "UPS Standard" at bounding box center [962, 297] width 63 height 10
click at [932, 297] on input "UPS Standard" at bounding box center [931, 293] width 1 height 7
checkbox input "true"
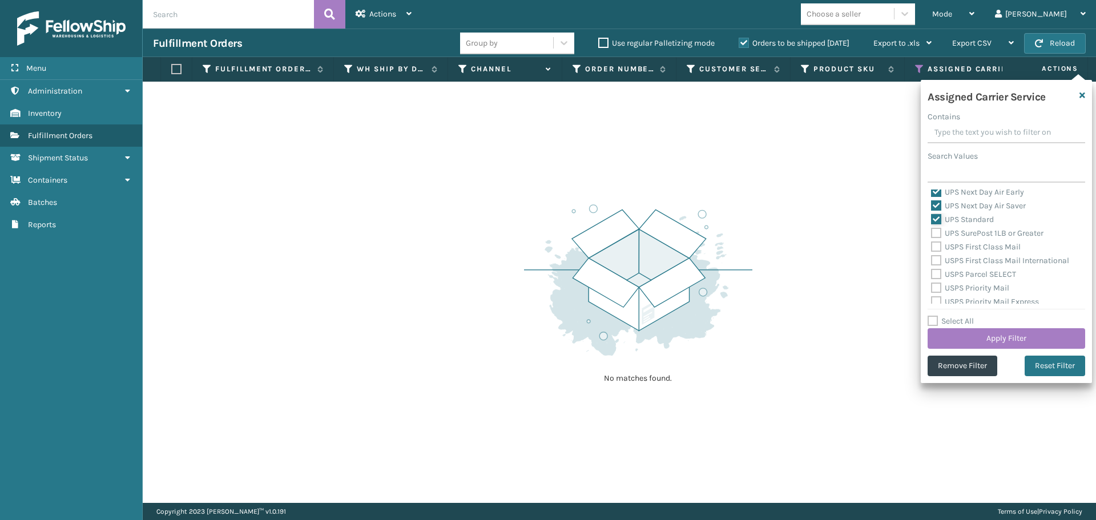
scroll to position [285, 0]
click at [937, 253] on label "UPS SurePost 1LB or Greater" at bounding box center [987, 253] width 112 height 10
click at [932, 253] on input "UPS SurePost 1LB or Greater" at bounding box center [931, 250] width 1 height 7
checkbox input "true"
click at [935, 271] on label "USPS First Class Mail" at bounding box center [976, 267] width 90 height 10
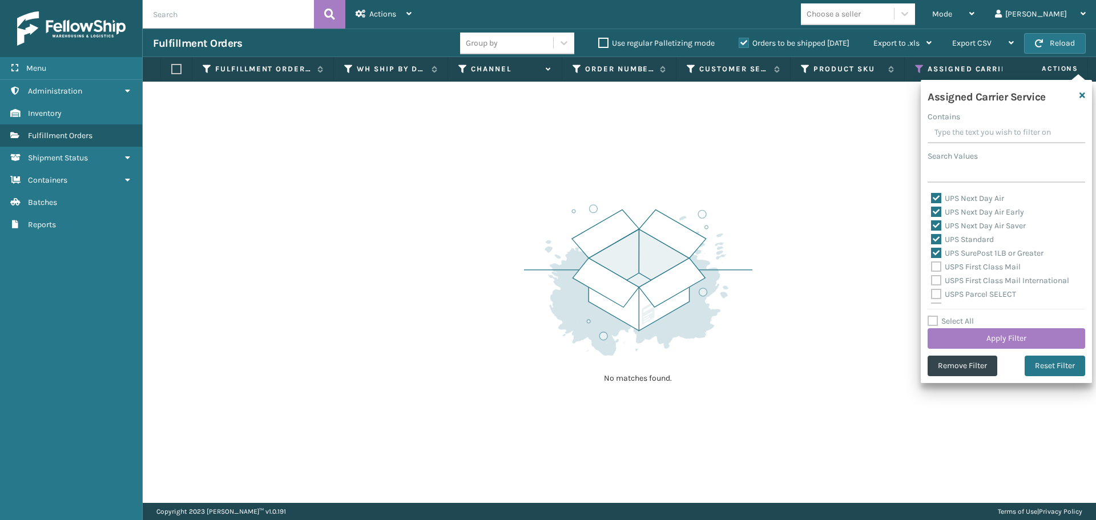
click at [932, 268] on input "USPS First Class Mail" at bounding box center [931, 263] width 1 height 7
checkbox input "true"
click at [937, 283] on label "USPS First Class Mail International" at bounding box center [1000, 281] width 138 height 10
click at [932, 281] on input "USPS First Class Mail International" at bounding box center [931, 277] width 1 height 7
checkbox input "true"
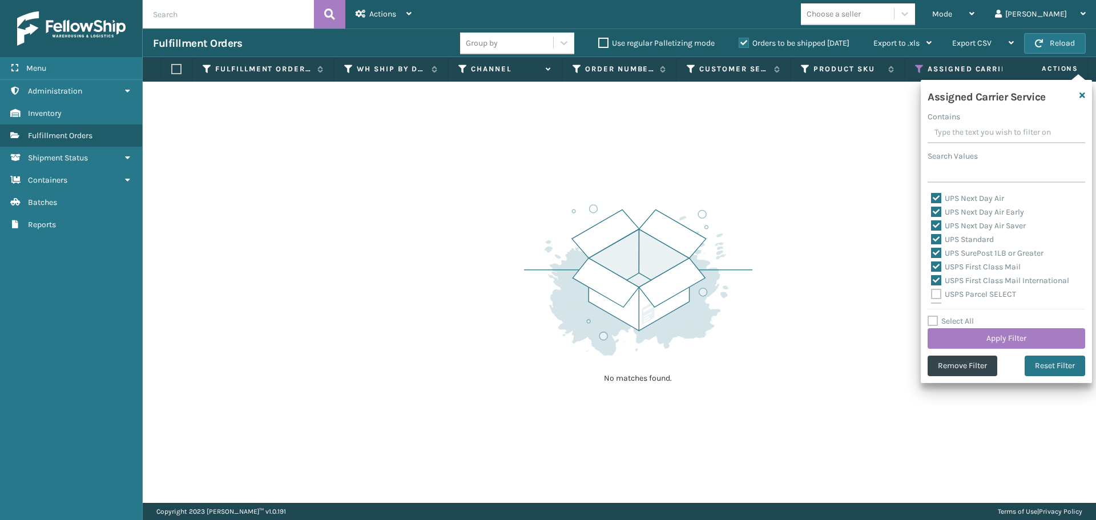
click at [937, 296] on label "USPS Parcel SELECT" at bounding box center [973, 294] width 85 height 10
click at [932, 295] on input "USPS Parcel SELECT" at bounding box center [931, 291] width 1 height 7
checkbox input "true"
click at [937, 249] on label "USPS Priority Mail" at bounding box center [970, 251] width 78 height 10
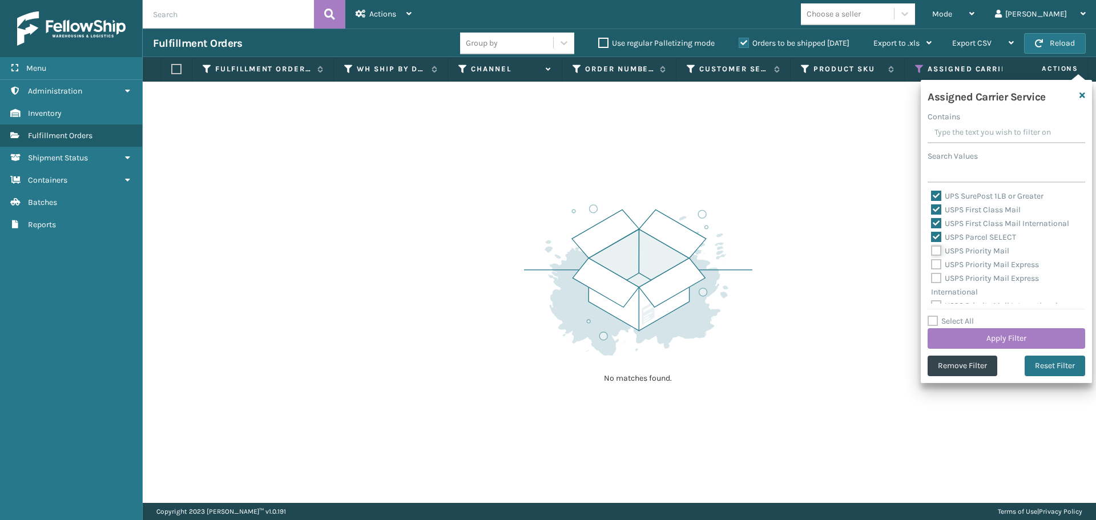
click at [932, 249] on input "USPS Priority Mail" at bounding box center [931, 247] width 1 height 7
checkbox input "true"
click at [937, 263] on label "USPS Priority Mail Express" at bounding box center [985, 265] width 108 height 10
click at [932, 263] on input "USPS Priority Mail Express" at bounding box center [931, 261] width 1 height 7
checkbox input "true"
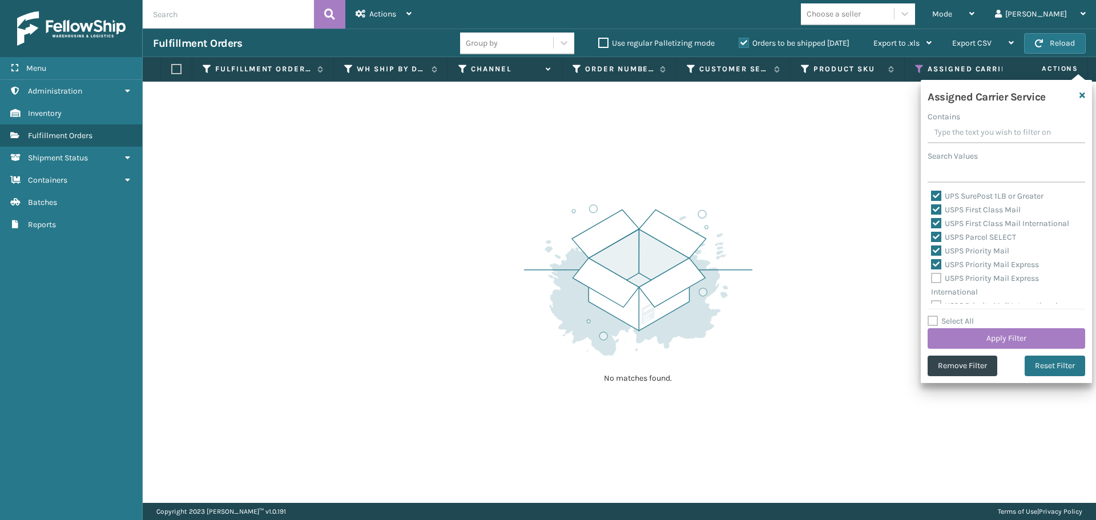
click at [939, 279] on label "USPS Priority Mail Express International" at bounding box center [985, 284] width 108 height 23
click at [932, 279] on input "USPS Priority Mail Express International" at bounding box center [931, 275] width 1 height 7
checkbox input "true"
click at [939, 296] on label "USPS Priority Mail International" at bounding box center [994, 297] width 127 height 10
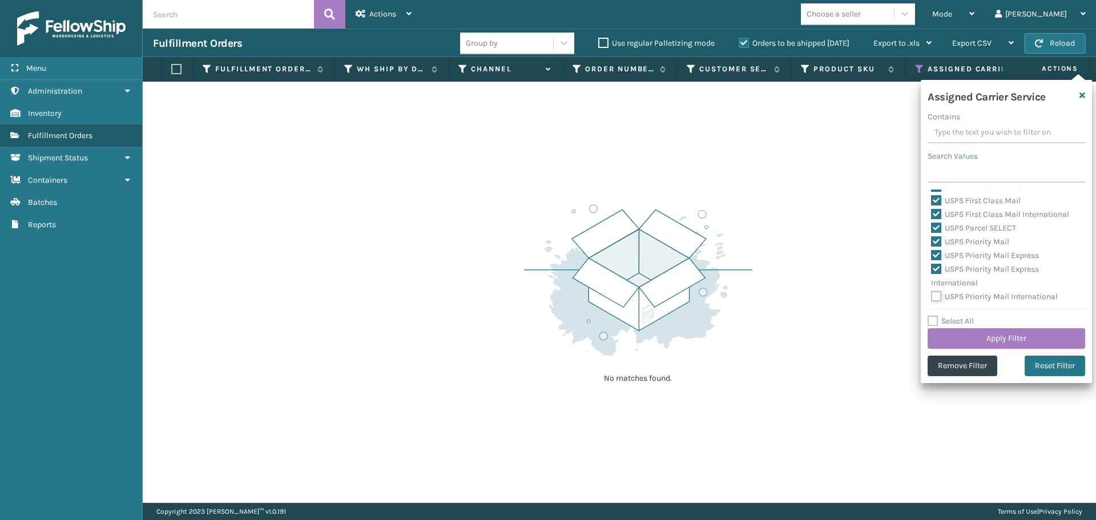
click at [932, 296] on input "USPS Priority Mail International" at bounding box center [931, 293] width 1 height 7
checkbox input "true"
click at [948, 337] on button "Apply Filter" at bounding box center [1007, 338] width 158 height 21
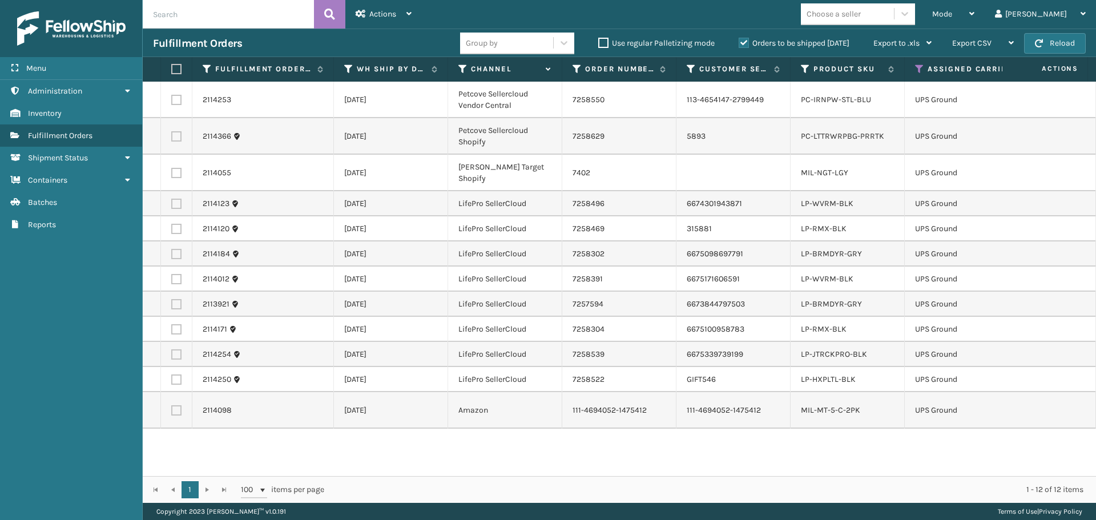
click at [171, 69] on label at bounding box center [174, 69] width 7 height 10
click at [171, 69] on input "checkbox" at bounding box center [171, 69] width 1 height 7
checkbox input "true"
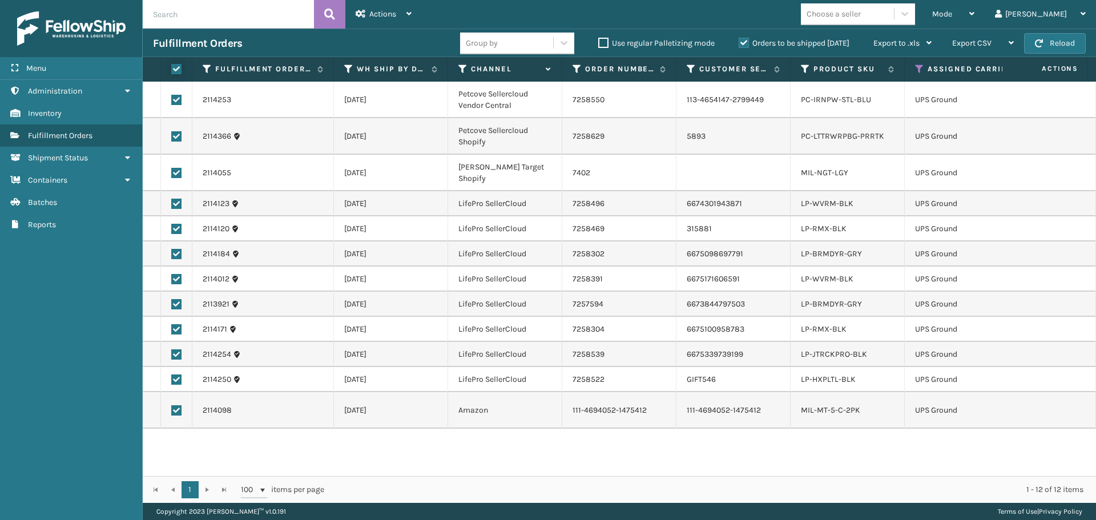
checkbox input "true"
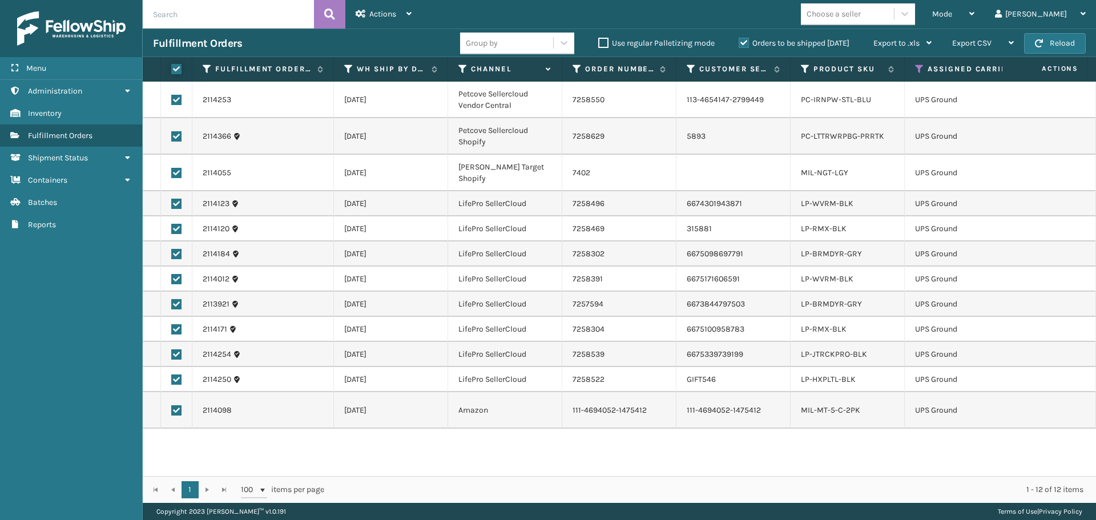
checkbox input "true"
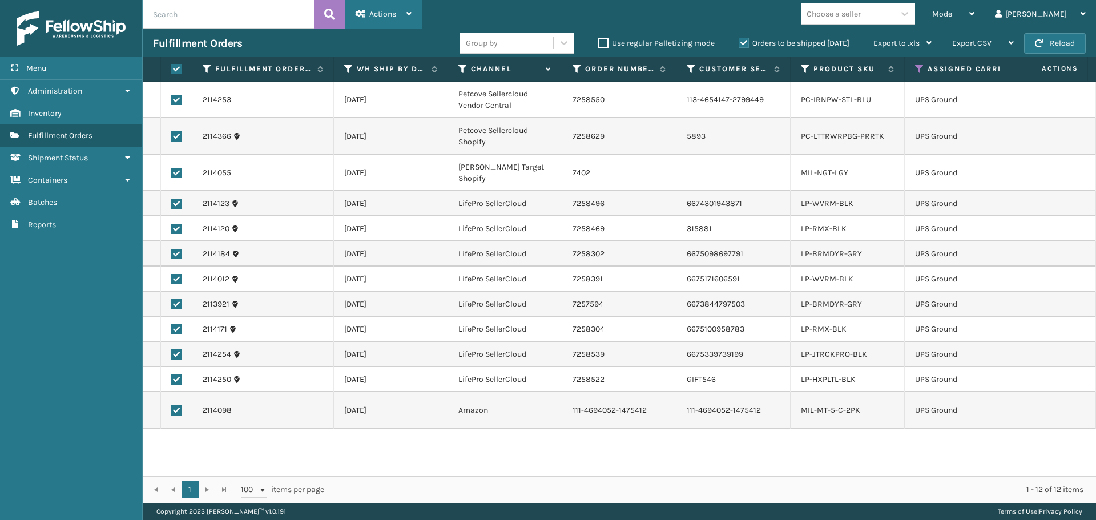
click at [403, 23] on div "Actions" at bounding box center [384, 14] width 56 height 29
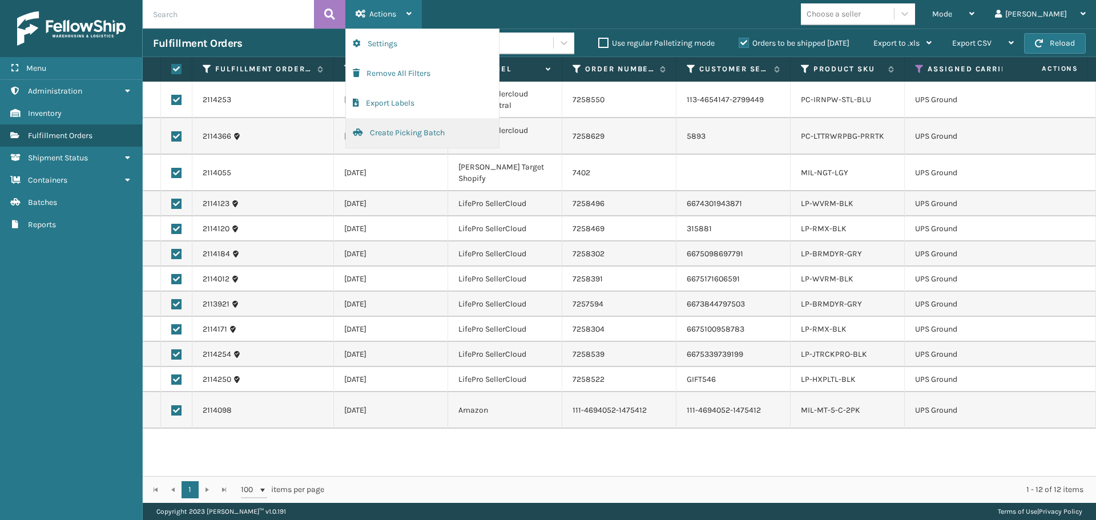
click at [433, 134] on button "Create Picking Batch" at bounding box center [422, 133] width 153 height 30
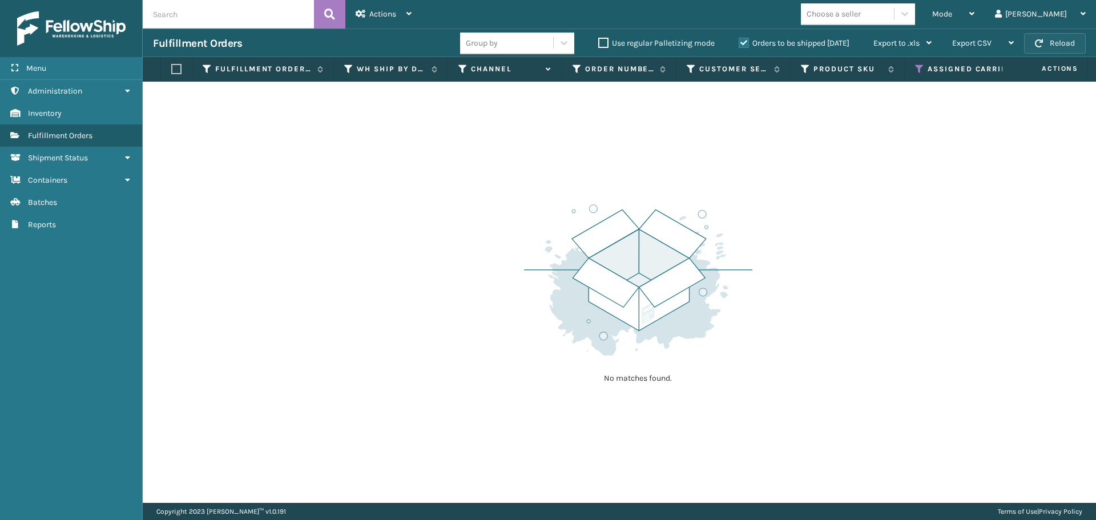
click at [1052, 42] on button "Reload" at bounding box center [1055, 43] width 62 height 21
click at [915, 65] on icon at bounding box center [919, 69] width 9 height 10
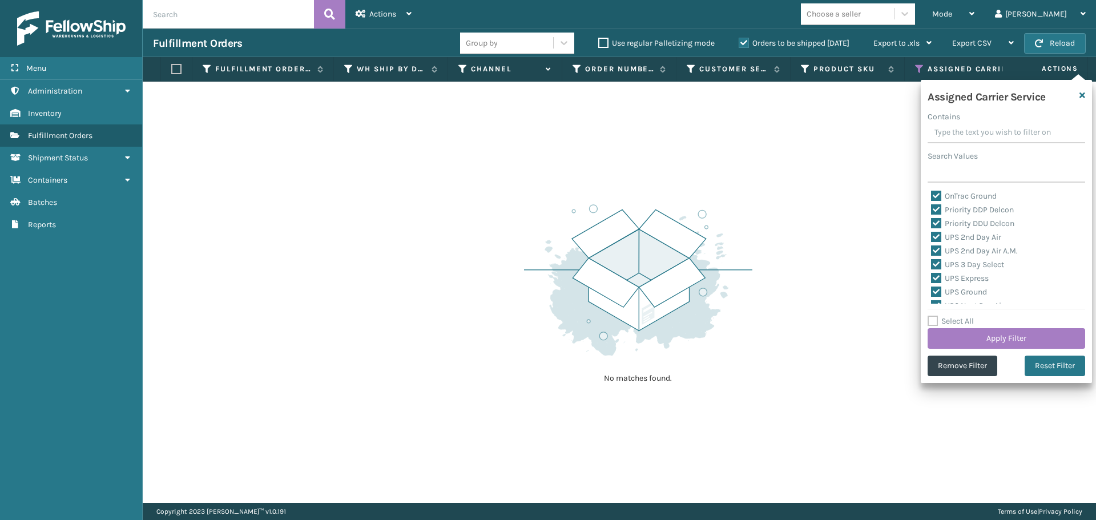
click at [935, 325] on label "Select All" at bounding box center [951, 321] width 46 height 10
click at [935, 316] on input "Select All" at bounding box center [1013, 315] width 171 height 1
checkbox input "true"
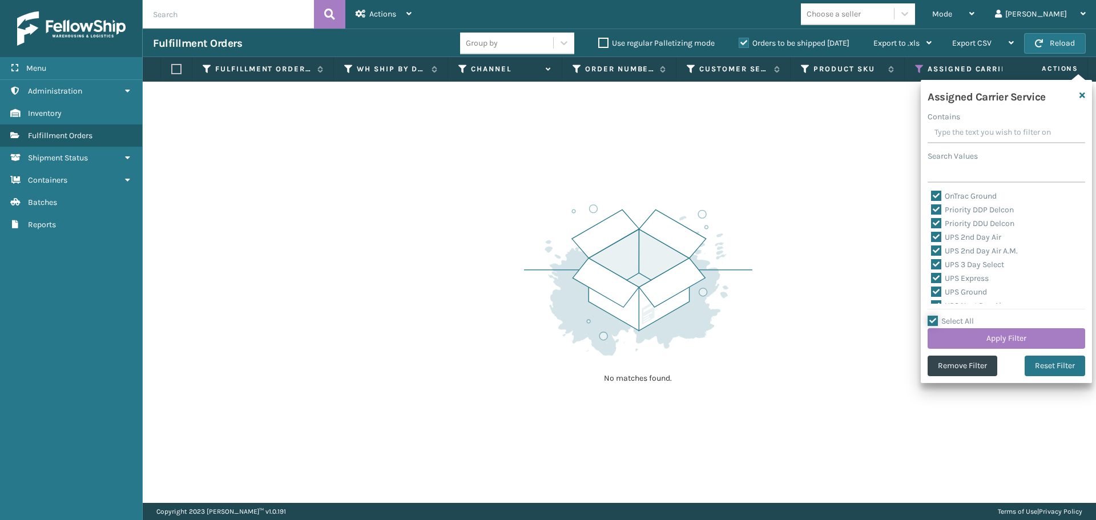
checkbox input "true"
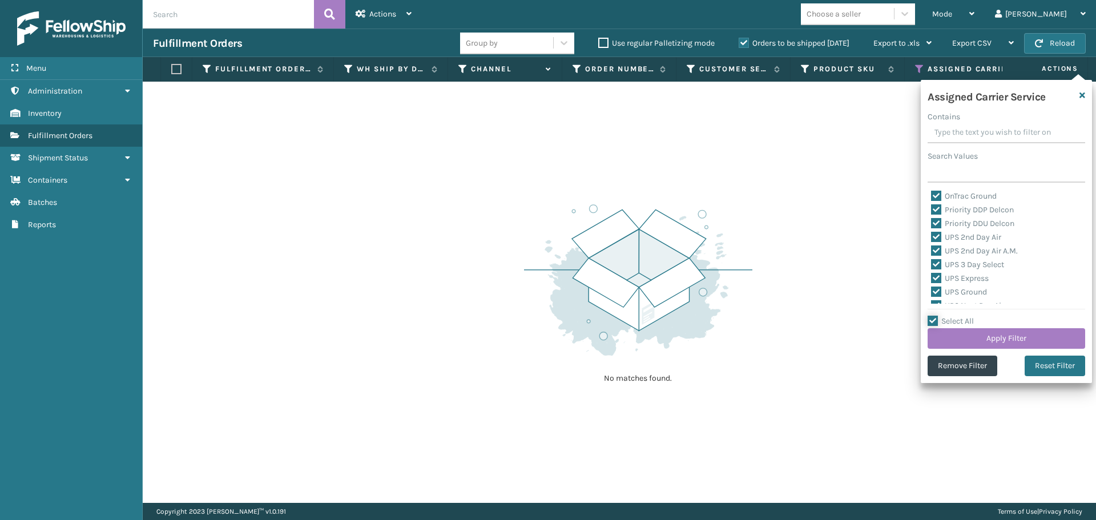
checkbox input "true"
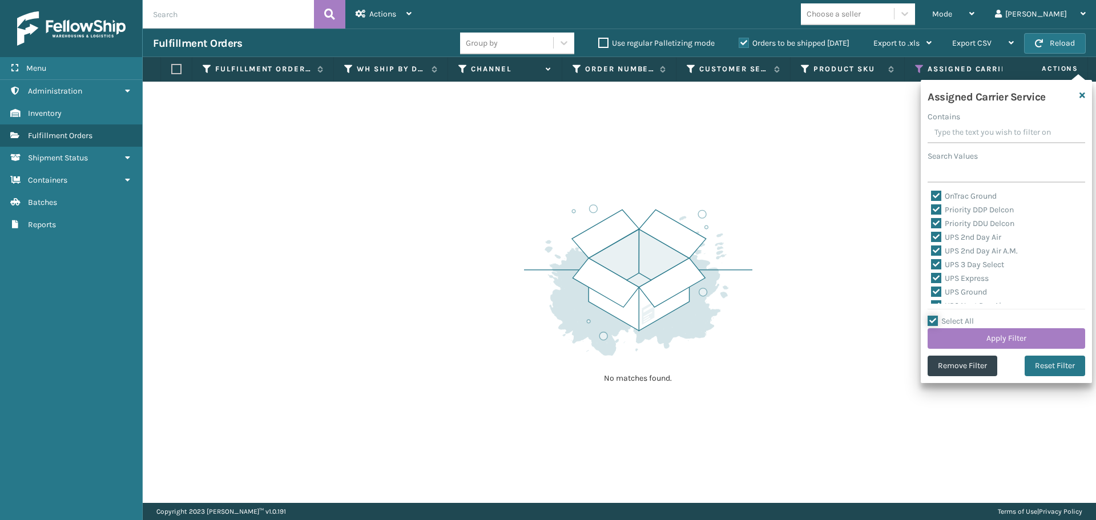
checkbox input "true"
click at [935, 325] on label "Select All" at bounding box center [951, 321] width 46 height 10
click at [935, 316] on input "Select All" at bounding box center [1013, 315] width 171 height 1
checkbox input "false"
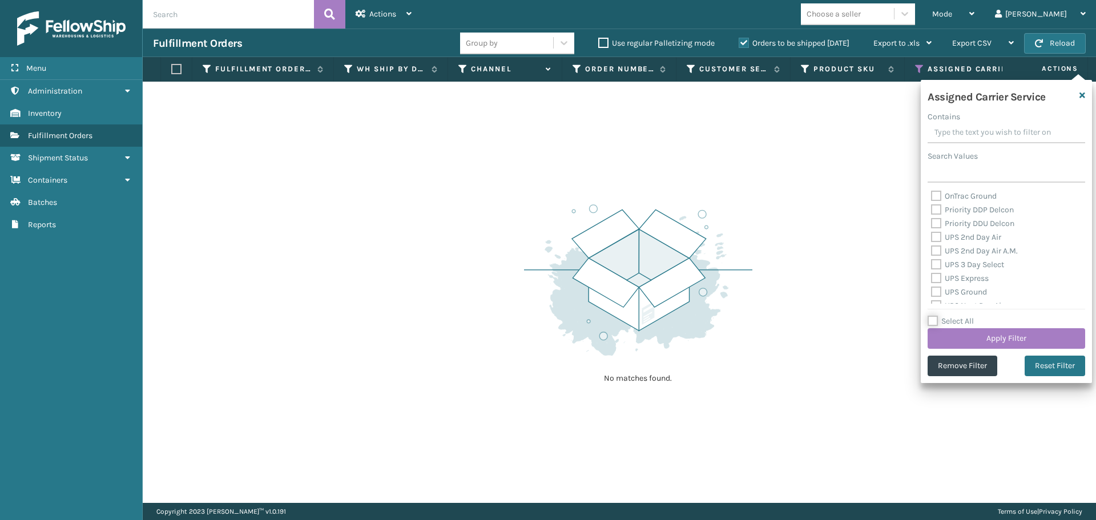
checkbox input "false"
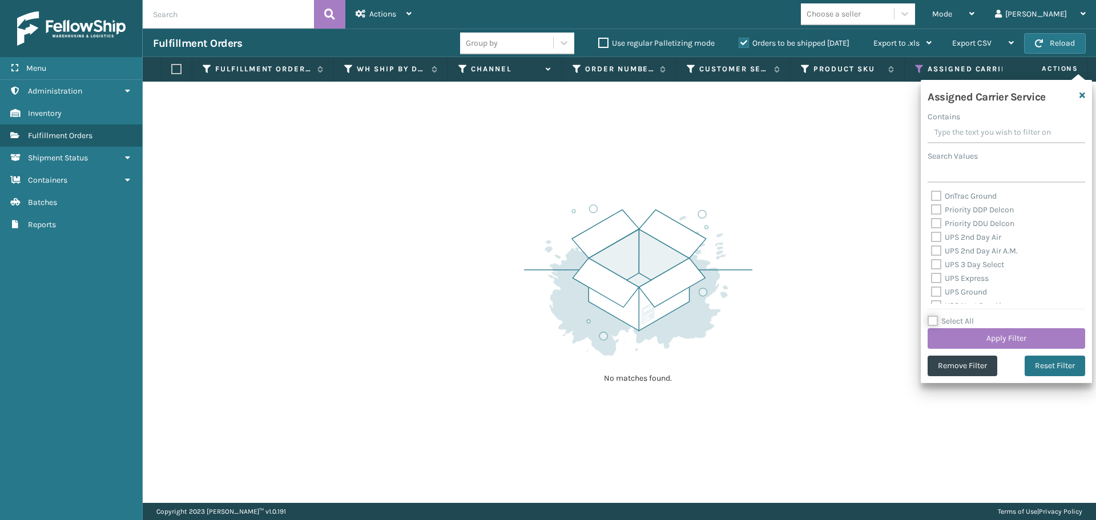
checkbox input "false"
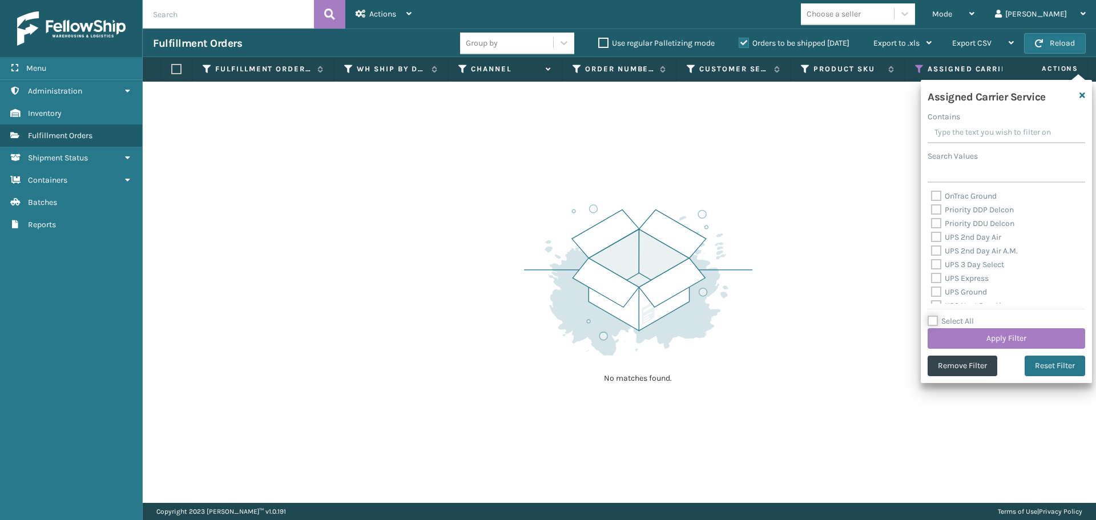
checkbox input "false"
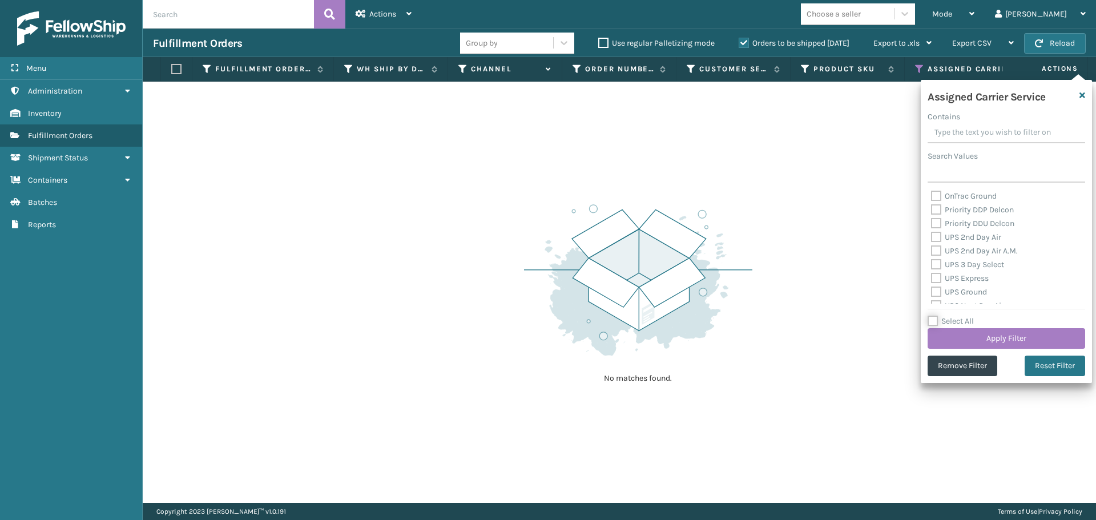
checkbox input "false"
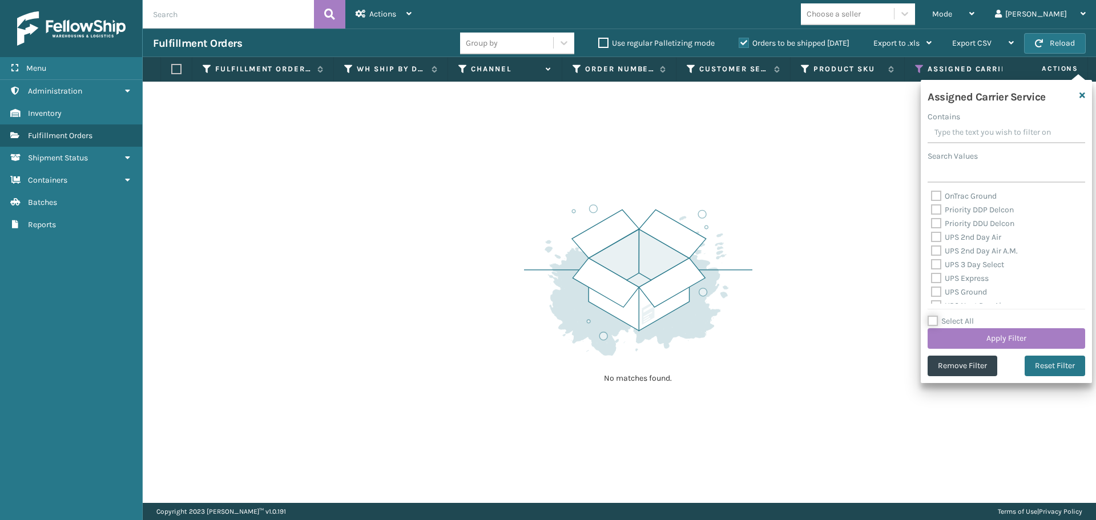
checkbox input "false"
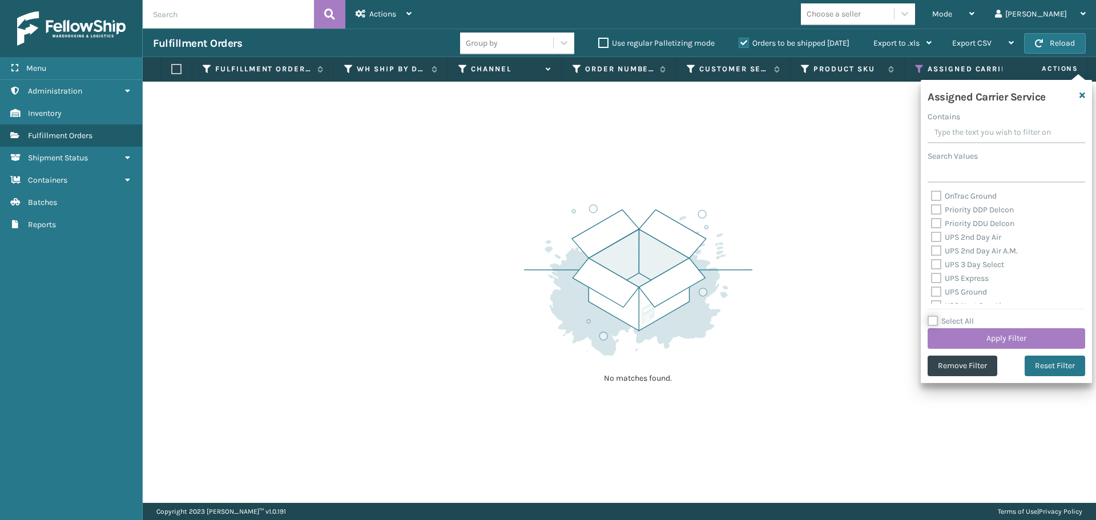
checkbox input "false"
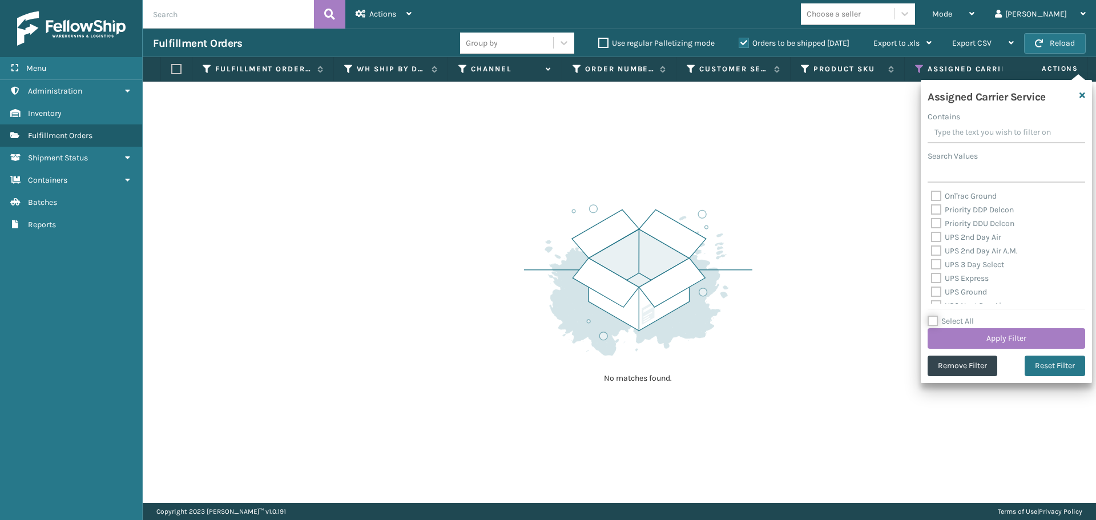
checkbox input "false"
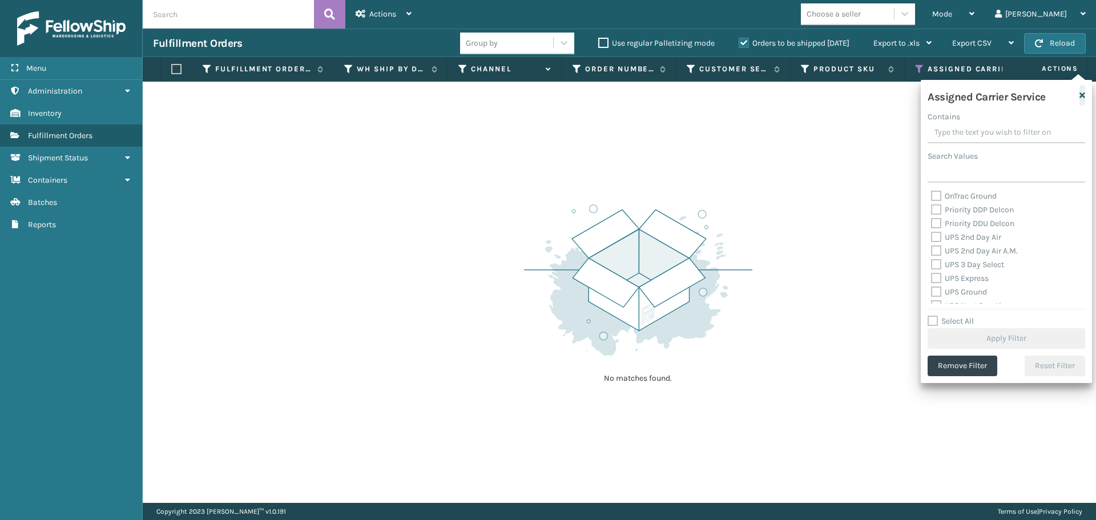
click at [1085, 91] on icon "button" at bounding box center [1083, 95] width 6 height 8
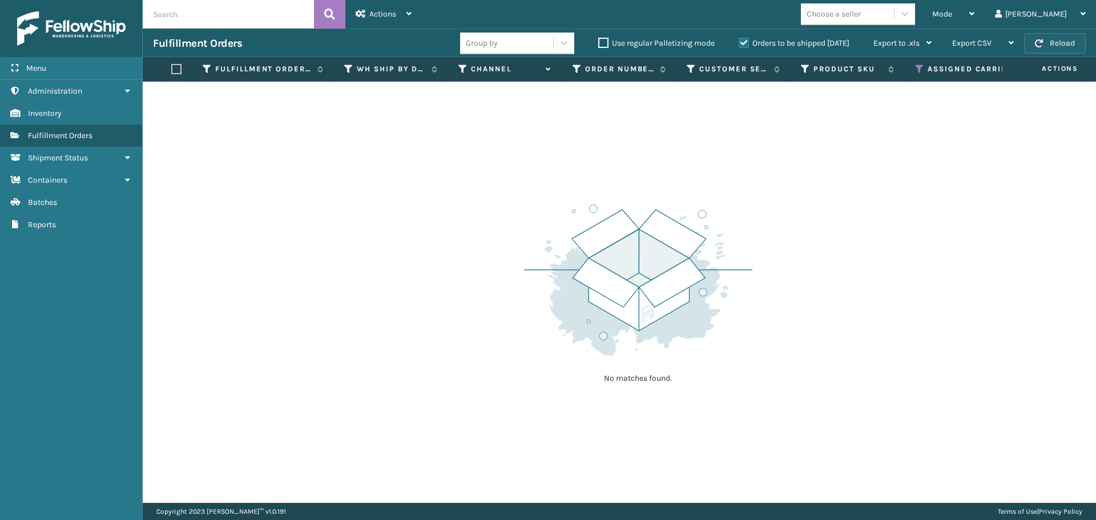
click at [1037, 47] on button "Reload" at bounding box center [1055, 43] width 62 height 21
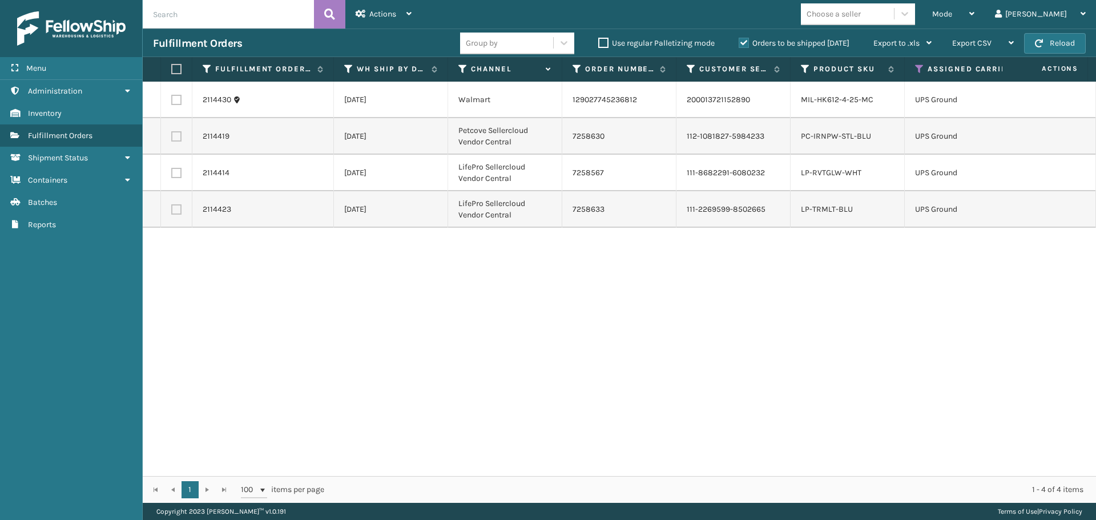
click at [178, 67] on label at bounding box center [174, 69] width 7 height 10
click at [172, 67] on input "checkbox" at bounding box center [171, 69] width 1 height 7
checkbox input "true"
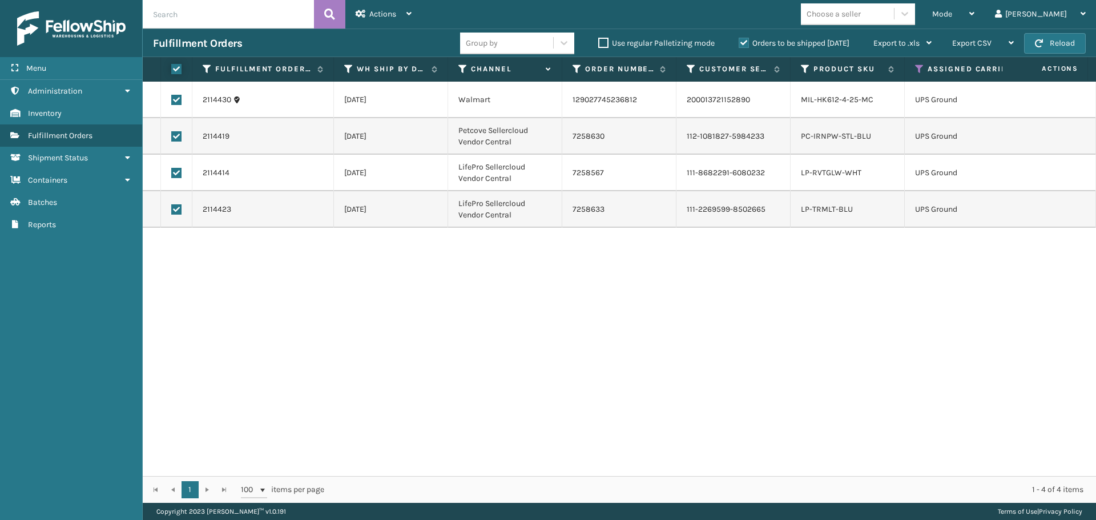
checkbox input "true"
click at [377, 16] on span "Actions" at bounding box center [382, 14] width 27 height 10
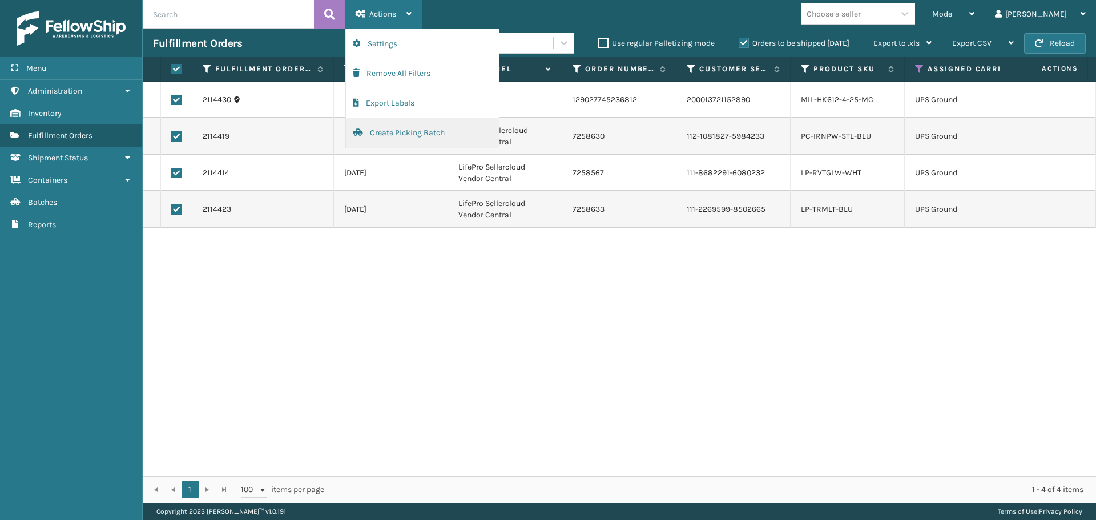
click at [385, 127] on button "Create Picking Batch" at bounding box center [422, 133] width 153 height 30
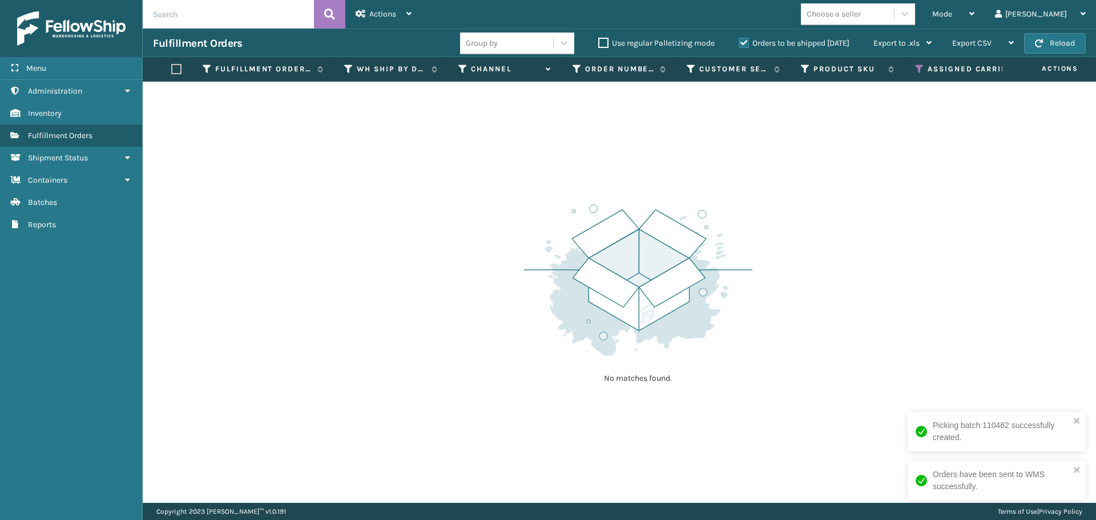
click at [919, 70] on icon at bounding box center [919, 69] width 9 height 10
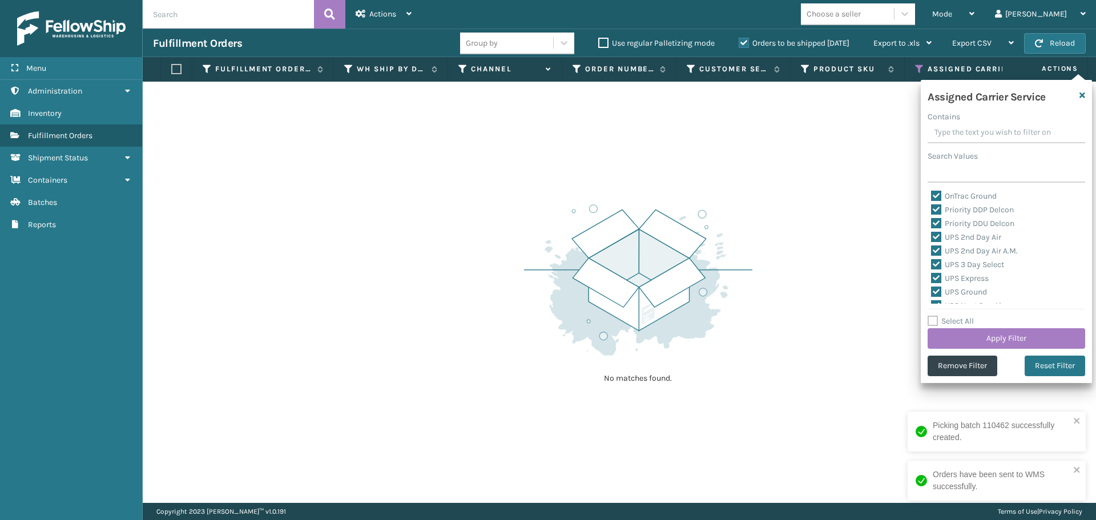
click at [931, 324] on label "Select All" at bounding box center [951, 321] width 46 height 10
click at [931, 316] on input "Select All" at bounding box center [1013, 315] width 171 height 1
checkbox input "true"
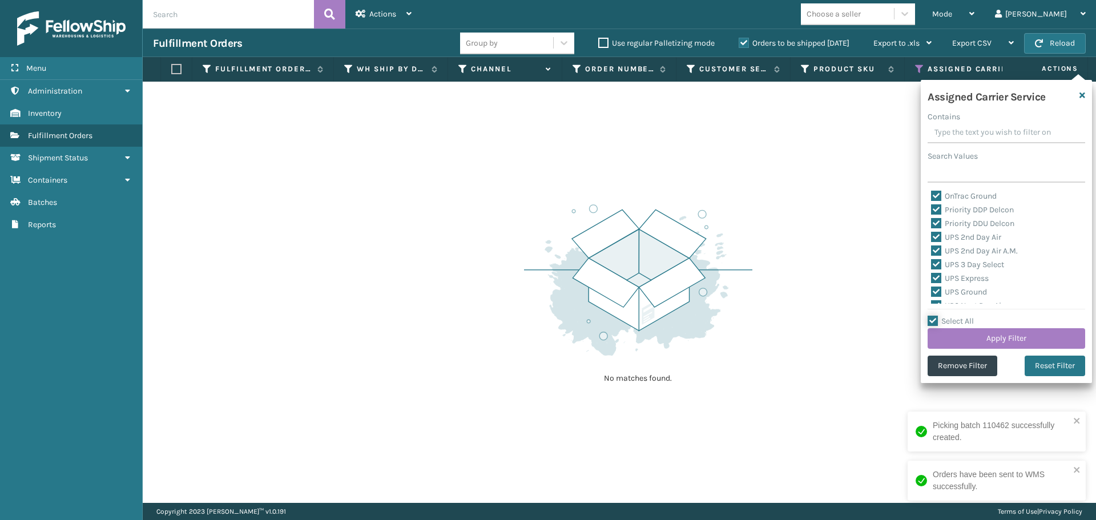
checkbox input "true"
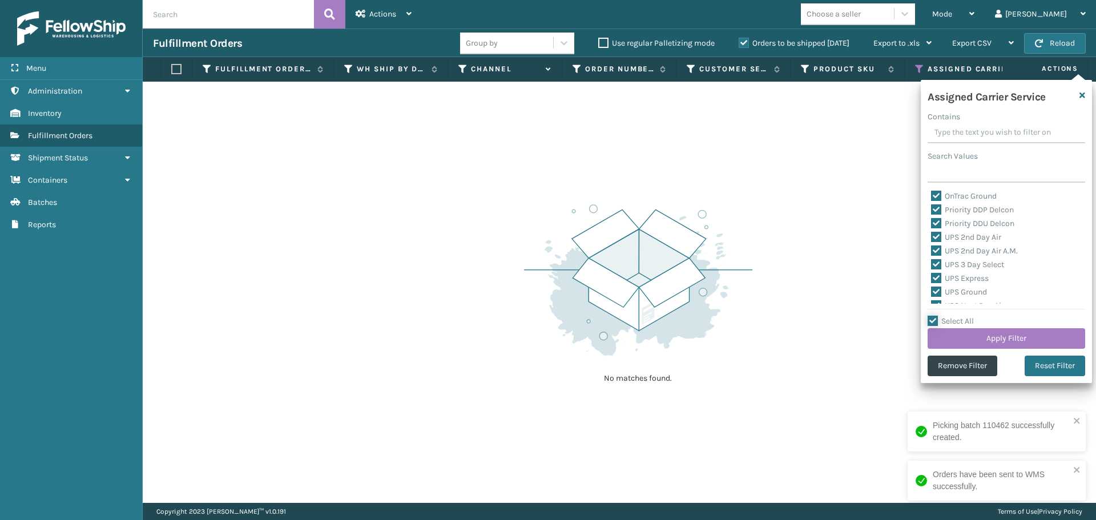
checkbox input "true"
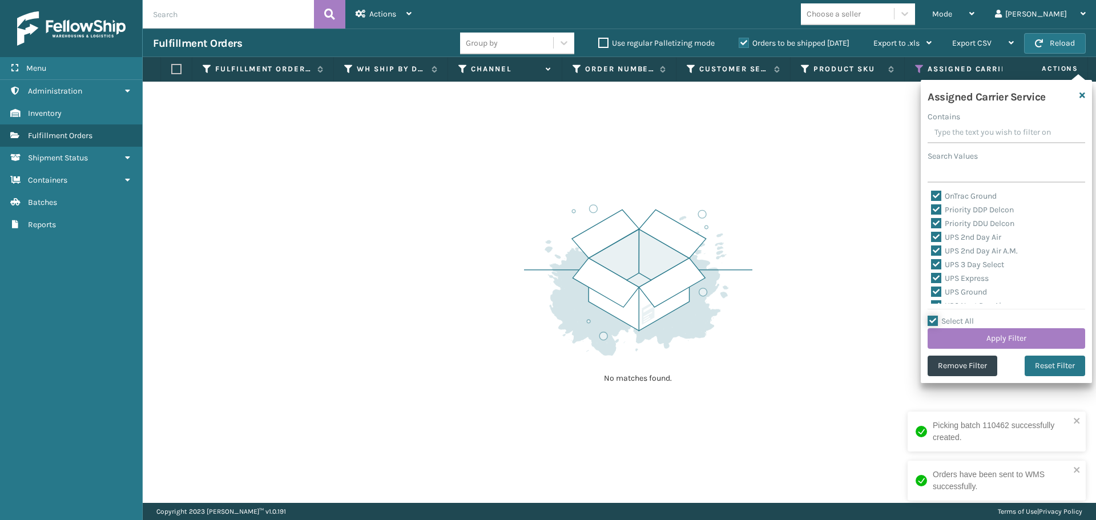
checkbox input "true"
click at [931, 324] on label "Select All" at bounding box center [951, 321] width 46 height 10
click at [931, 316] on input "Select All" at bounding box center [1013, 315] width 171 height 1
checkbox input "false"
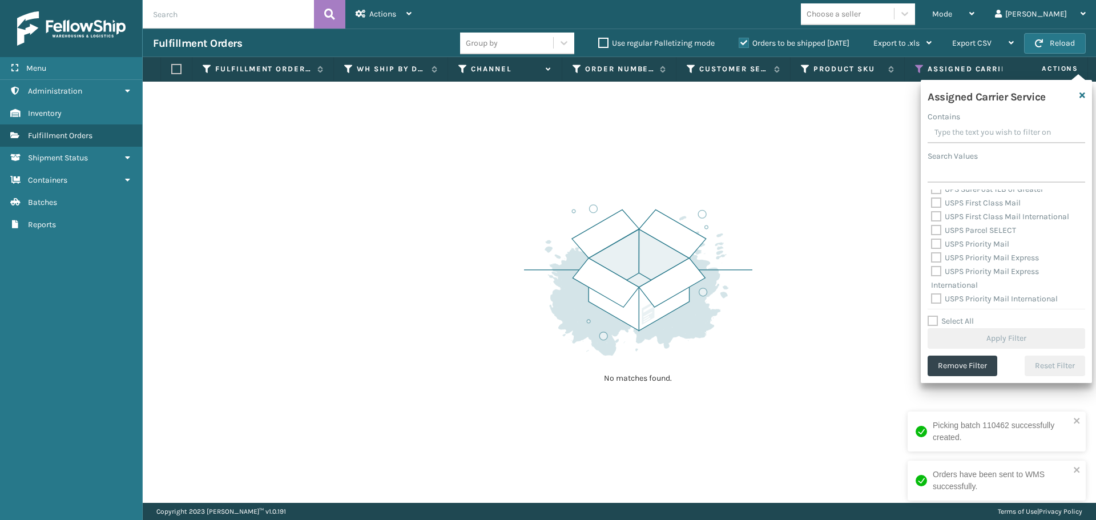
scroll to position [285, 0]
click at [936, 225] on label "FedEx 2Day" at bounding box center [958, 226] width 55 height 10
click at [932, 225] on input "FedEx 2Day" at bounding box center [931, 222] width 1 height 7
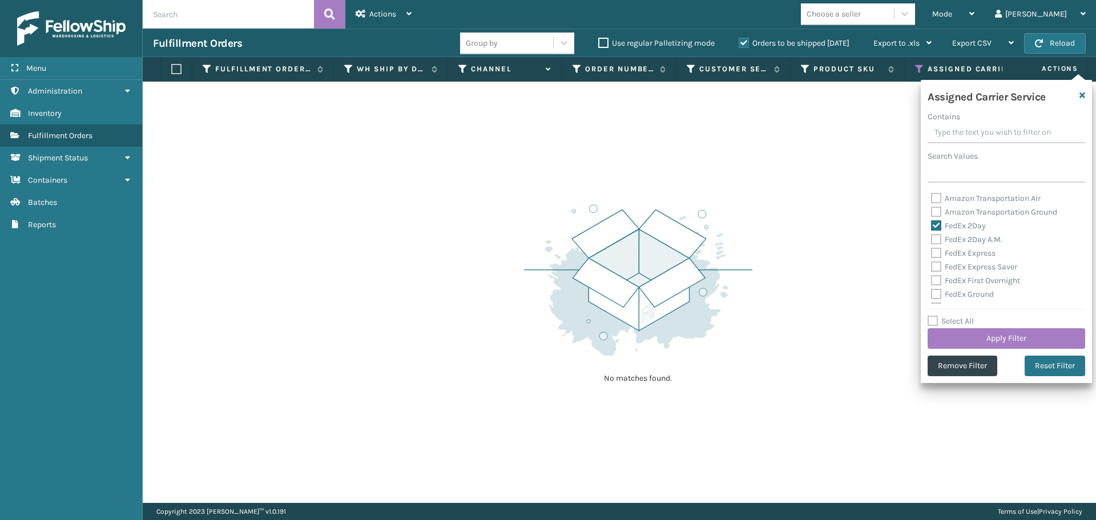
click at [936, 235] on label "FedEx 2Day A.M." at bounding box center [966, 240] width 71 height 10
click at [932, 235] on input "FedEx 2Day A.M." at bounding box center [931, 236] width 1 height 7
click at [936, 251] on label "FedEx Express" at bounding box center [963, 253] width 65 height 10
click at [932, 251] on input "FedEx Express" at bounding box center [931, 250] width 1 height 7
click at [934, 267] on label "FedEx Express Saver" at bounding box center [974, 267] width 86 height 10
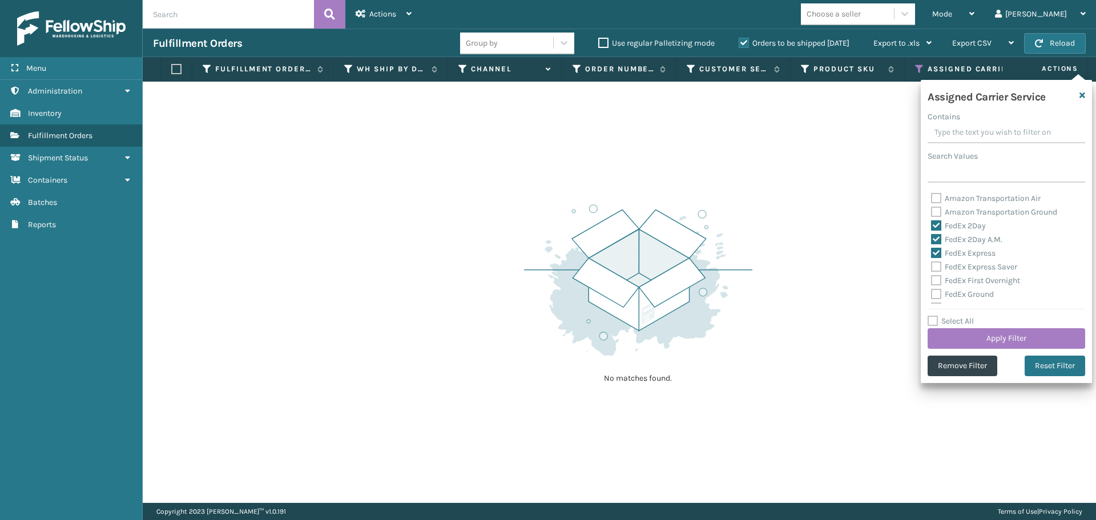
click at [932, 267] on input "FedEx Express Saver" at bounding box center [931, 263] width 1 height 7
click at [935, 281] on label "FedEx First Overnight" at bounding box center [975, 281] width 89 height 10
click at [932, 281] on input "FedEx First Overnight" at bounding box center [931, 277] width 1 height 7
click at [936, 292] on label "FedEx Ground" at bounding box center [962, 294] width 63 height 10
click at [932, 292] on input "FedEx Ground" at bounding box center [931, 291] width 1 height 7
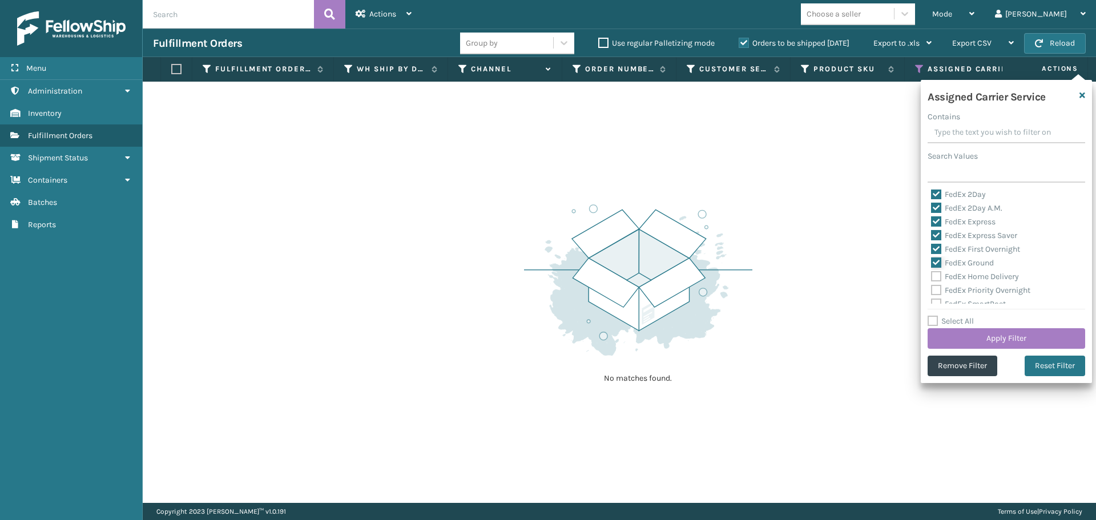
scroll to position [343, 0]
click at [937, 253] on label "FedEx Home Delivery" at bounding box center [975, 251] width 88 height 10
click at [932, 252] on input "FedEx Home Delivery" at bounding box center [931, 247] width 1 height 7
click at [937, 261] on label "FedEx Priority Overnight" at bounding box center [980, 265] width 99 height 10
click at [932, 261] on input "FedEx Priority Overnight" at bounding box center [931, 261] width 1 height 7
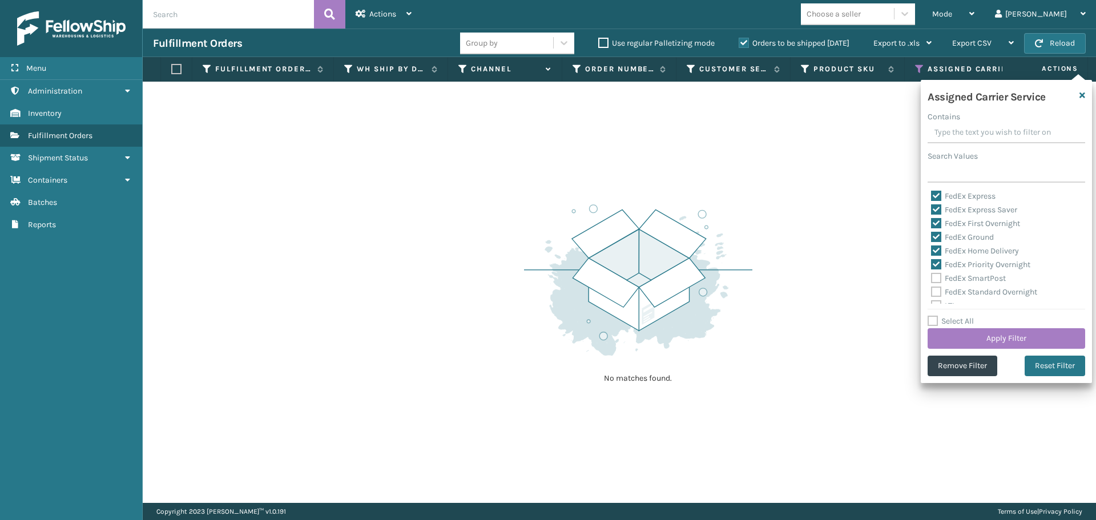
click at [937, 280] on label "FedEx SmartPost" at bounding box center [968, 278] width 75 height 10
click at [932, 279] on input "FedEx SmartPost" at bounding box center [931, 275] width 1 height 7
click at [936, 293] on label "FedEx Standard Overnight" at bounding box center [984, 292] width 106 height 10
click at [932, 293] on input "FedEx Standard Overnight" at bounding box center [931, 288] width 1 height 7
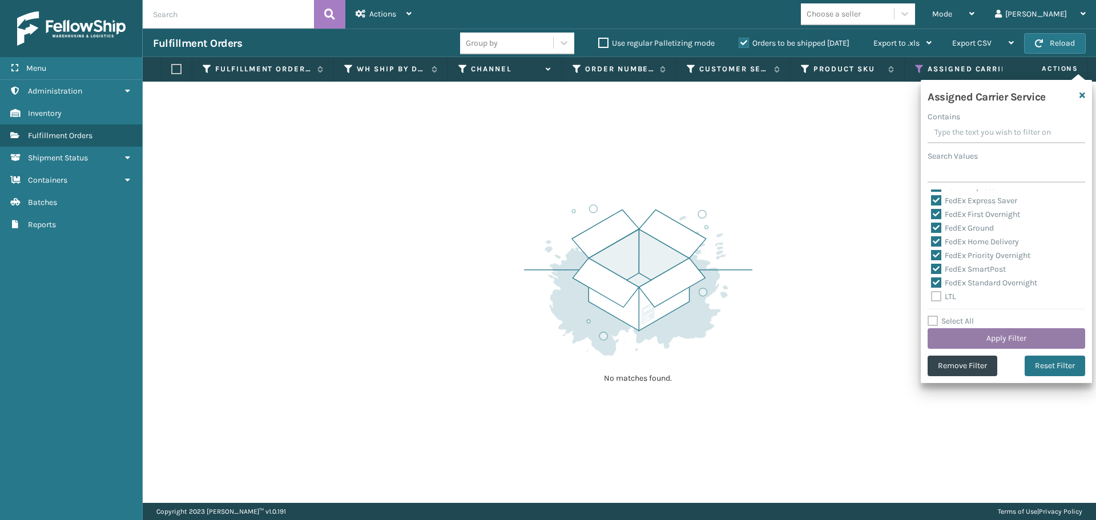
click at [981, 341] on button "Apply Filter" at bounding box center [1007, 338] width 158 height 21
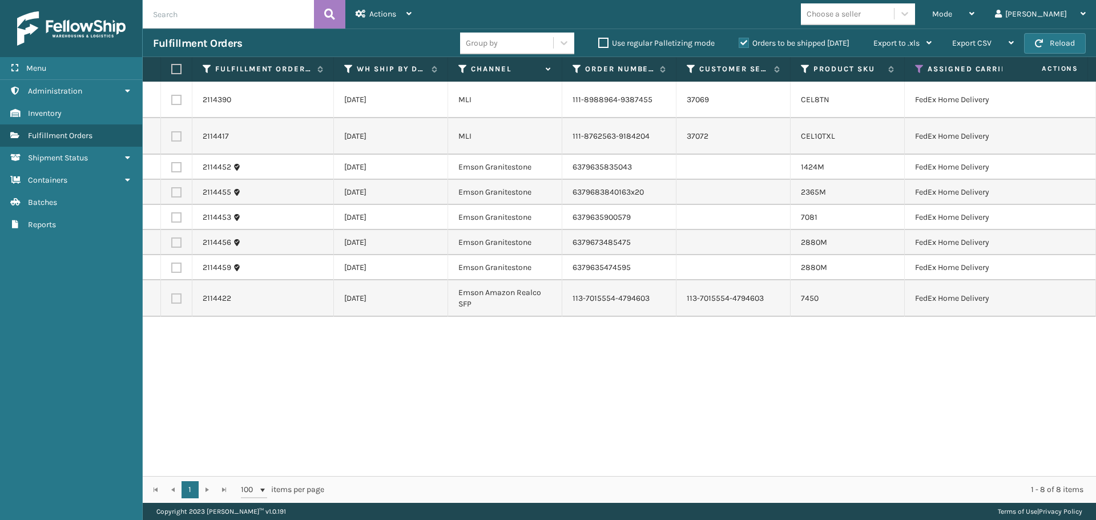
click at [175, 67] on label at bounding box center [174, 69] width 7 height 10
click at [172, 67] on input "checkbox" at bounding box center [171, 69] width 1 height 7
click at [375, 17] on span "Actions" at bounding box center [382, 14] width 27 height 10
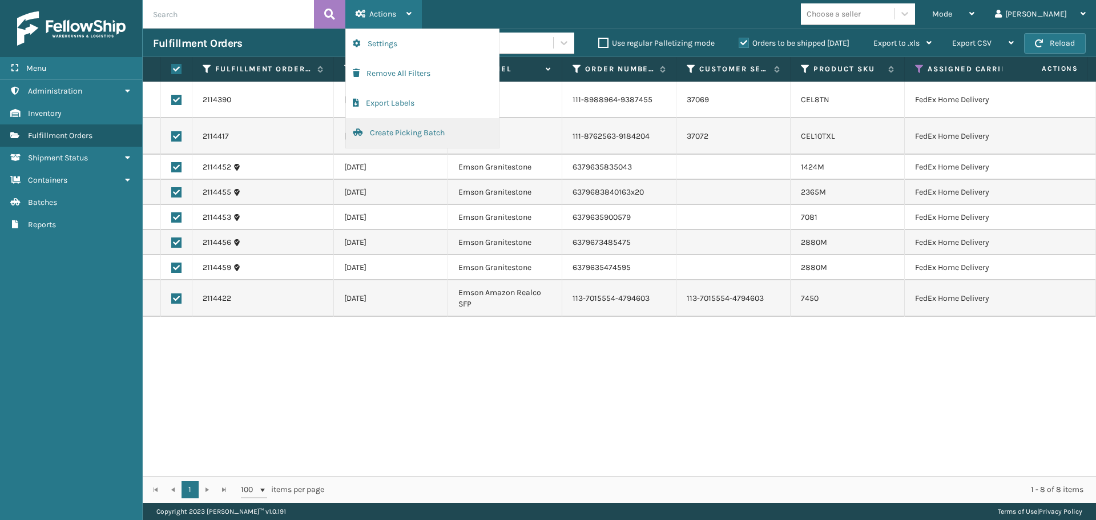
click at [398, 132] on button "Create Picking Batch" at bounding box center [422, 133] width 153 height 30
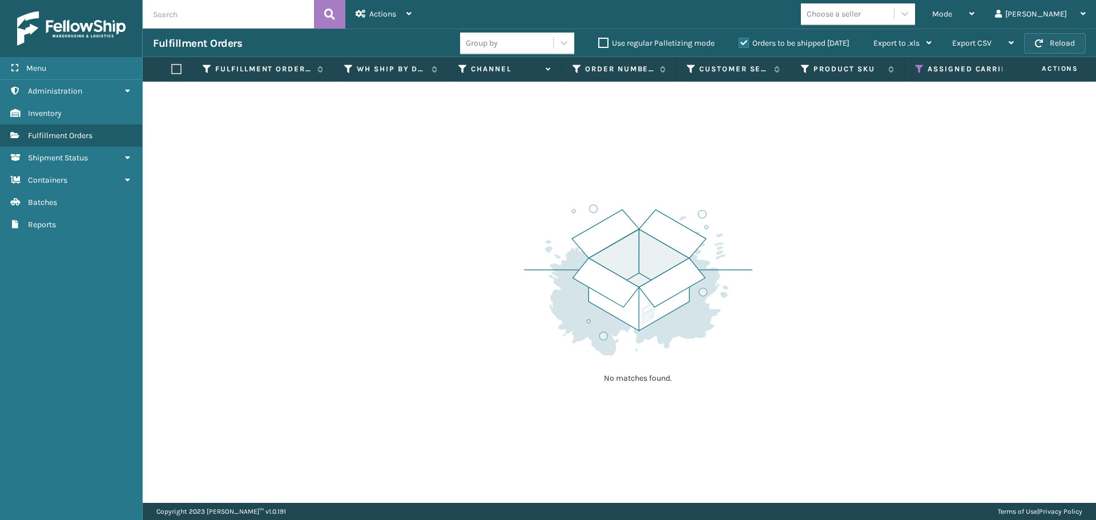
click at [1065, 40] on button "Reload" at bounding box center [1055, 43] width 62 height 21
click at [1077, 35] on button "Reload" at bounding box center [1055, 43] width 62 height 21
click at [1075, 38] on button "Reload" at bounding box center [1055, 43] width 62 height 21
click at [913, 70] on th "Assigned Carrier Service" at bounding box center [1004, 69] width 198 height 25
click at [916, 67] on icon at bounding box center [919, 69] width 9 height 10
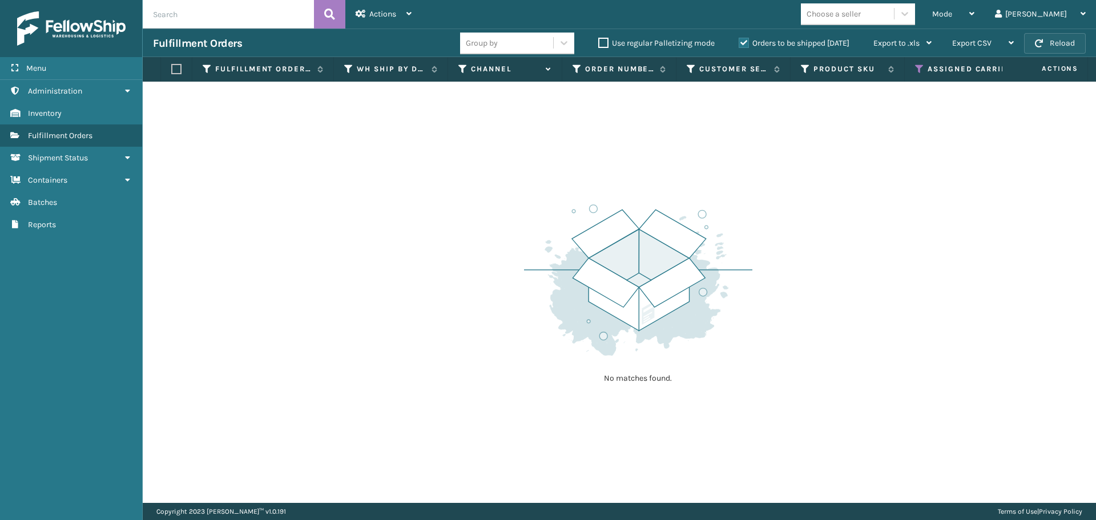
click at [1046, 47] on button "Reload" at bounding box center [1055, 43] width 62 height 21
click at [1047, 47] on button "Reload" at bounding box center [1055, 43] width 62 height 21
click at [975, 11] on div "Mode" at bounding box center [953, 14] width 42 height 29
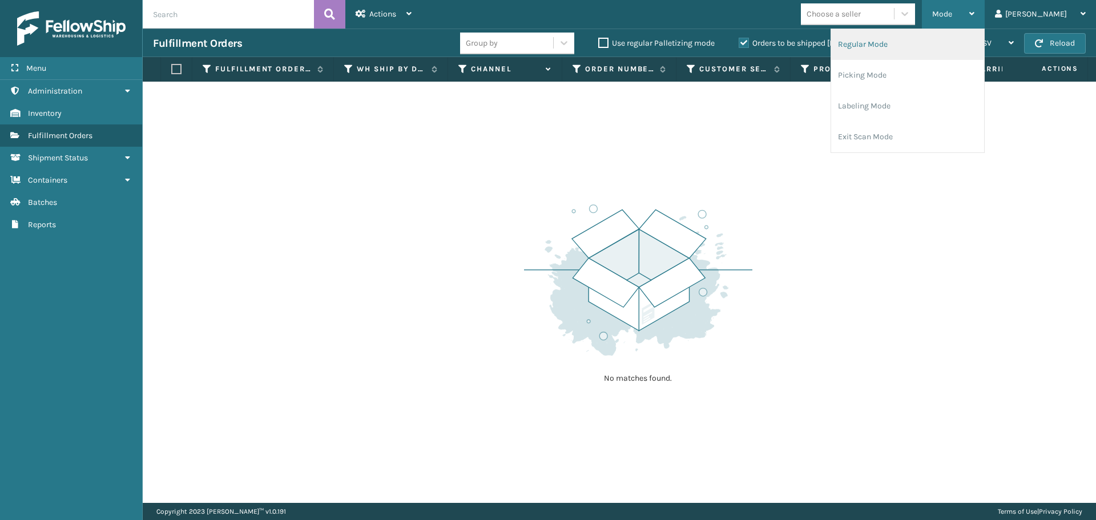
click at [980, 42] on li "Regular Mode" at bounding box center [907, 44] width 153 height 31
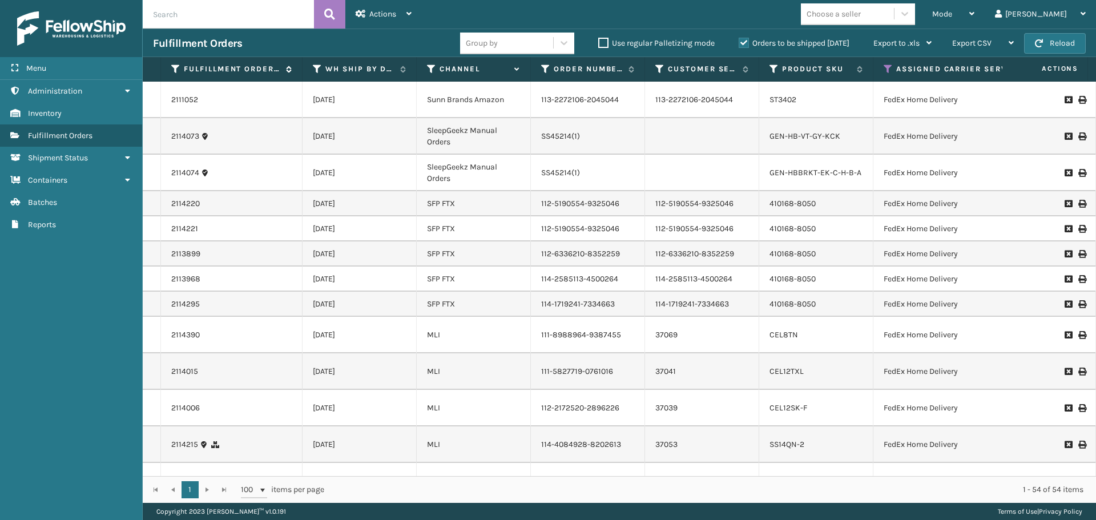
click at [175, 72] on icon at bounding box center [175, 69] width 9 height 10
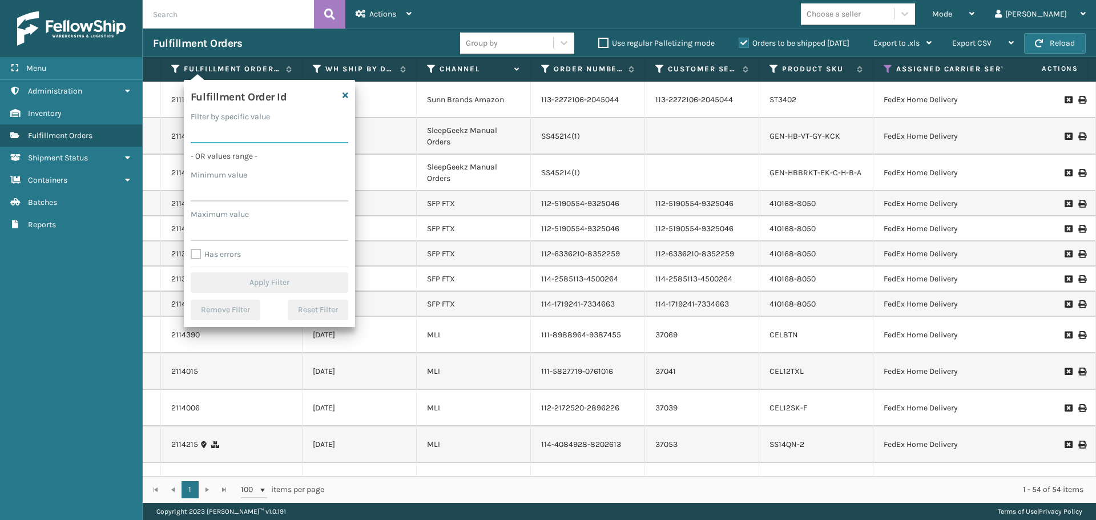
click at [246, 130] on input "Filter by specific value" at bounding box center [270, 133] width 158 height 21
paste input "2114430"
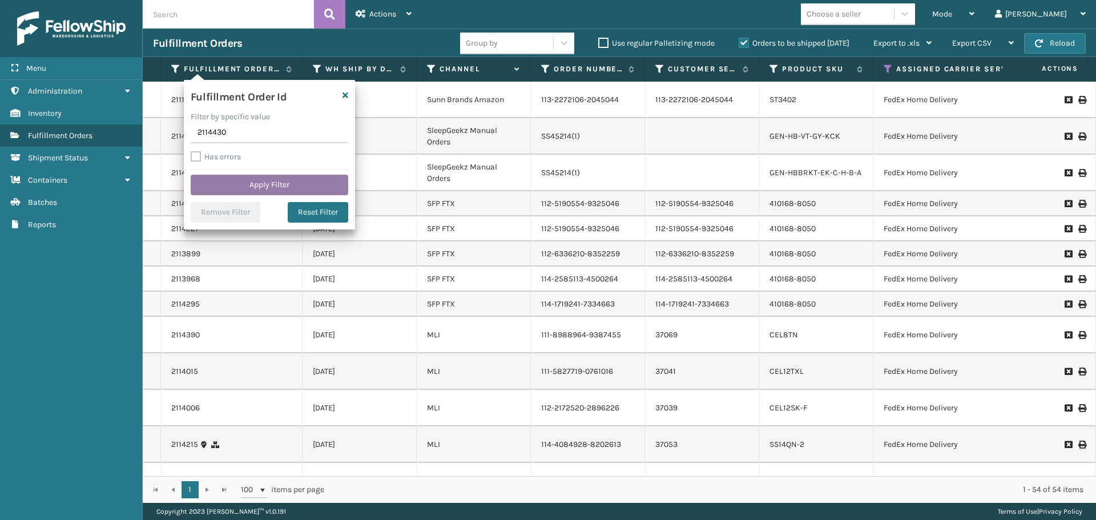
click at [252, 184] on button "Apply Filter" at bounding box center [270, 185] width 158 height 21
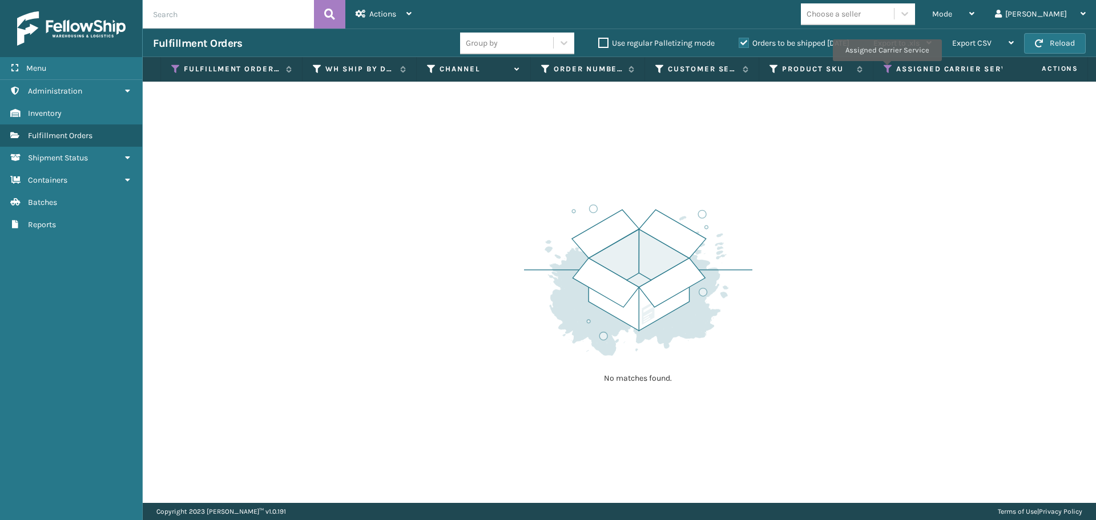
click at [887, 69] on icon at bounding box center [888, 69] width 9 height 10
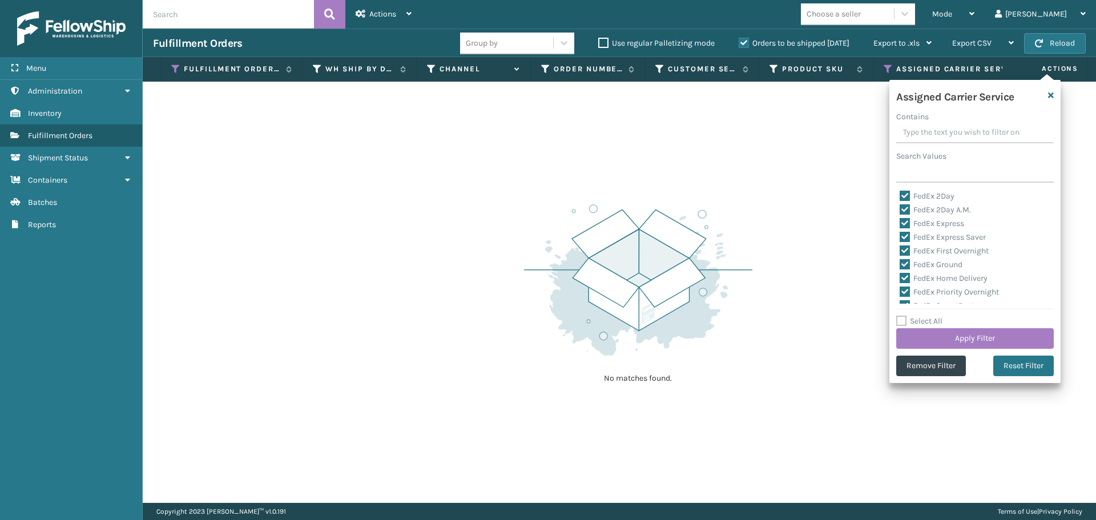
click at [903, 325] on label "Select All" at bounding box center [919, 321] width 46 height 10
click at [903, 316] on input "Select All" at bounding box center [981, 315] width 171 height 1
click at [911, 331] on button "Apply Filter" at bounding box center [975, 338] width 158 height 21
